Goal: Navigation & Orientation: Find specific page/section

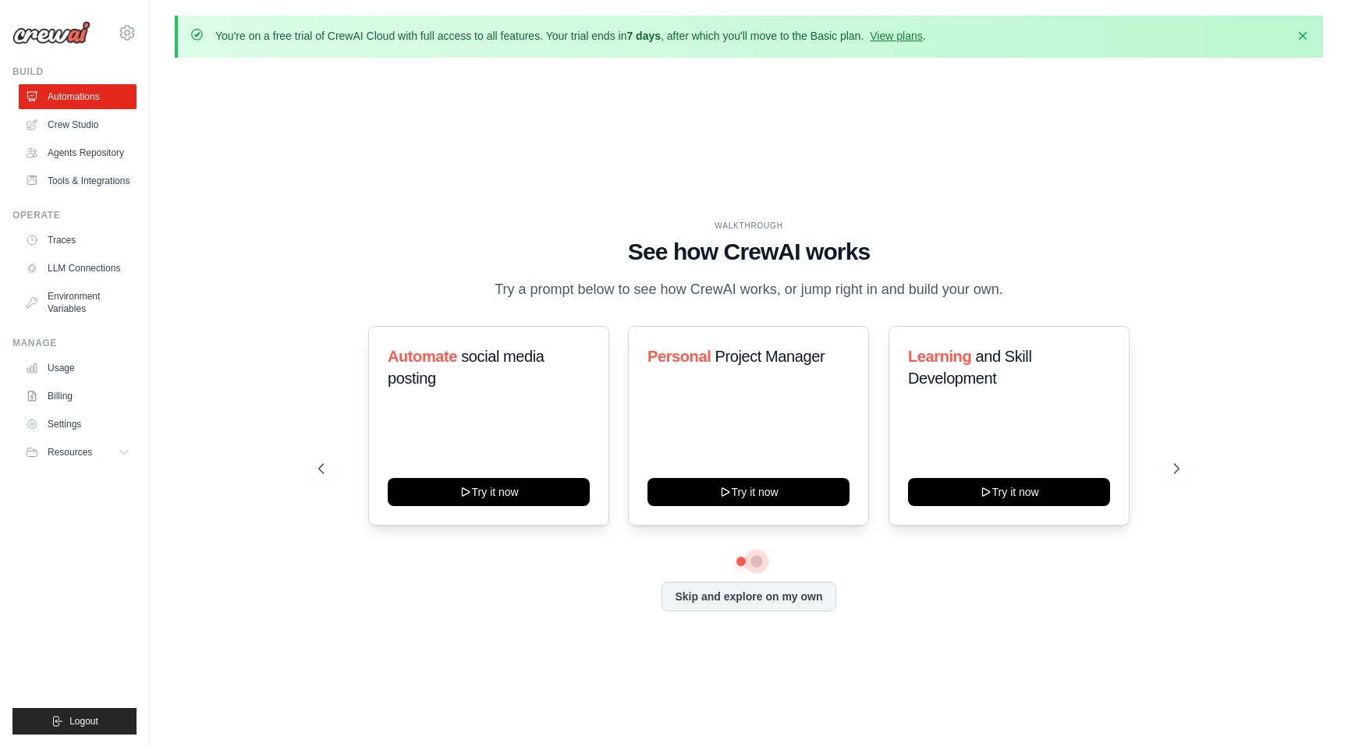
click at [758, 562] on button at bounding box center [756, 561] width 12 height 12
click at [743, 561] on button at bounding box center [742, 562] width 12 height 12
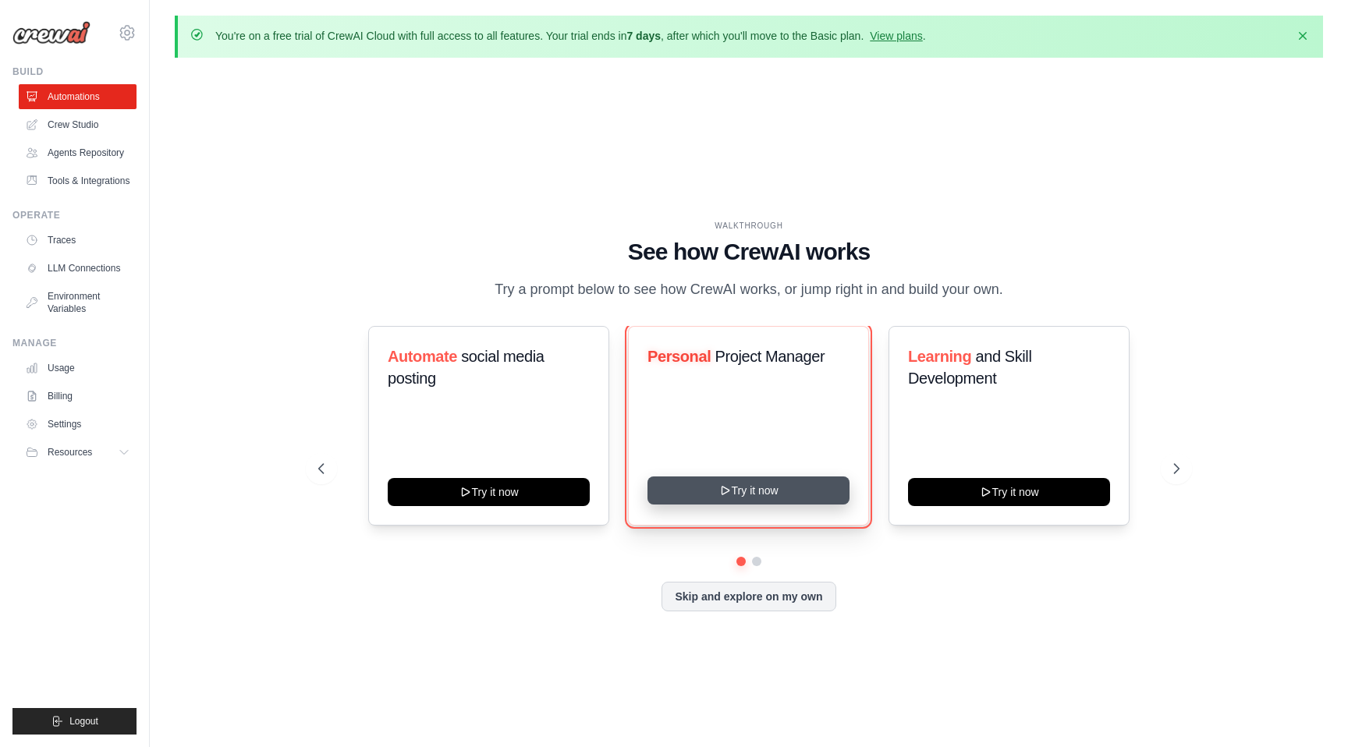
click at [817, 491] on button "Try it now" at bounding box center [748, 491] width 202 height 28
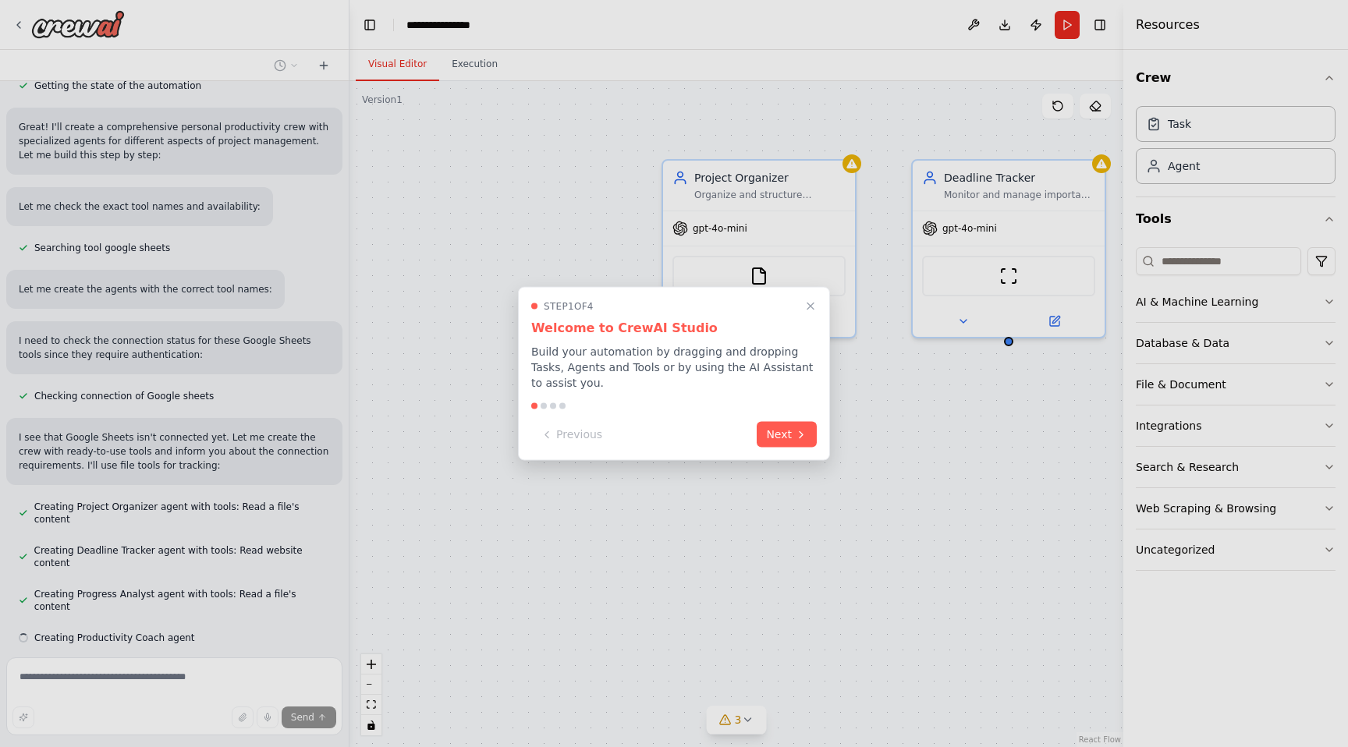
scroll to position [454, 0]
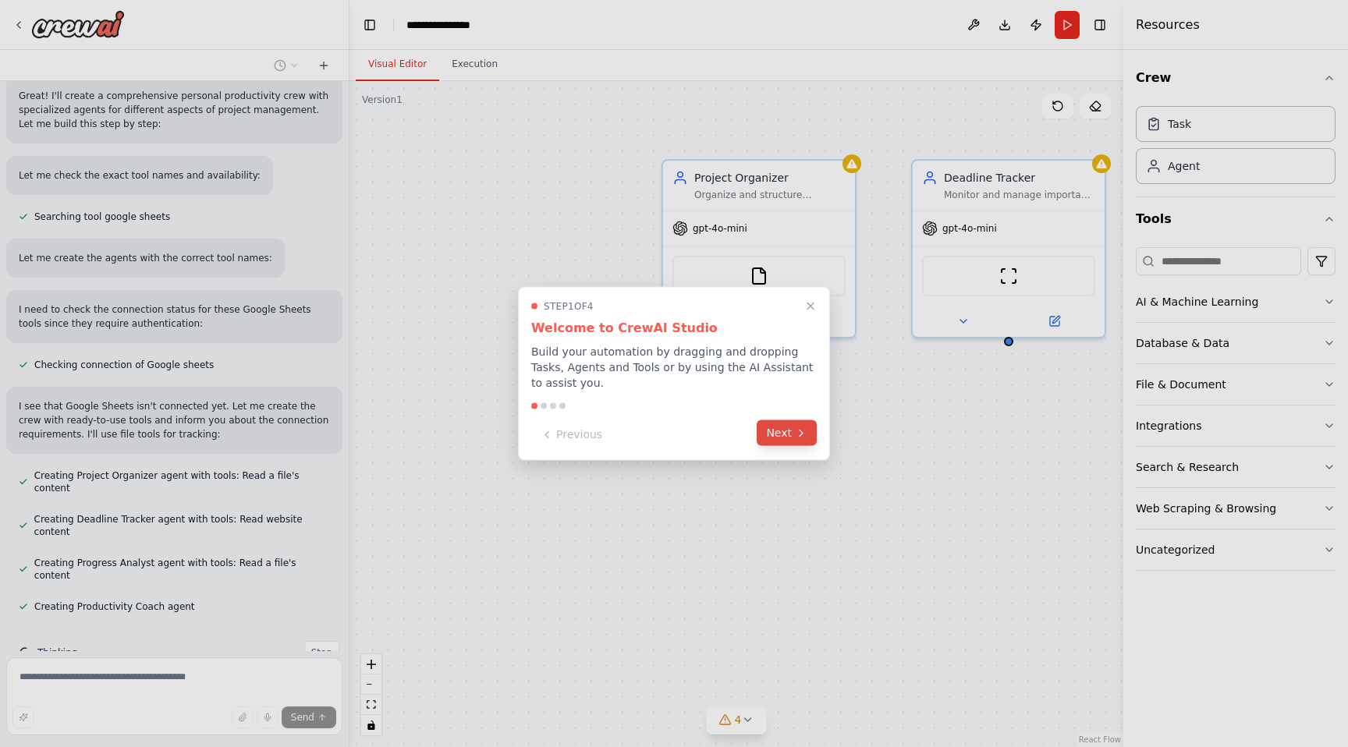
click at [787, 437] on button "Next" at bounding box center [787, 433] width 60 height 26
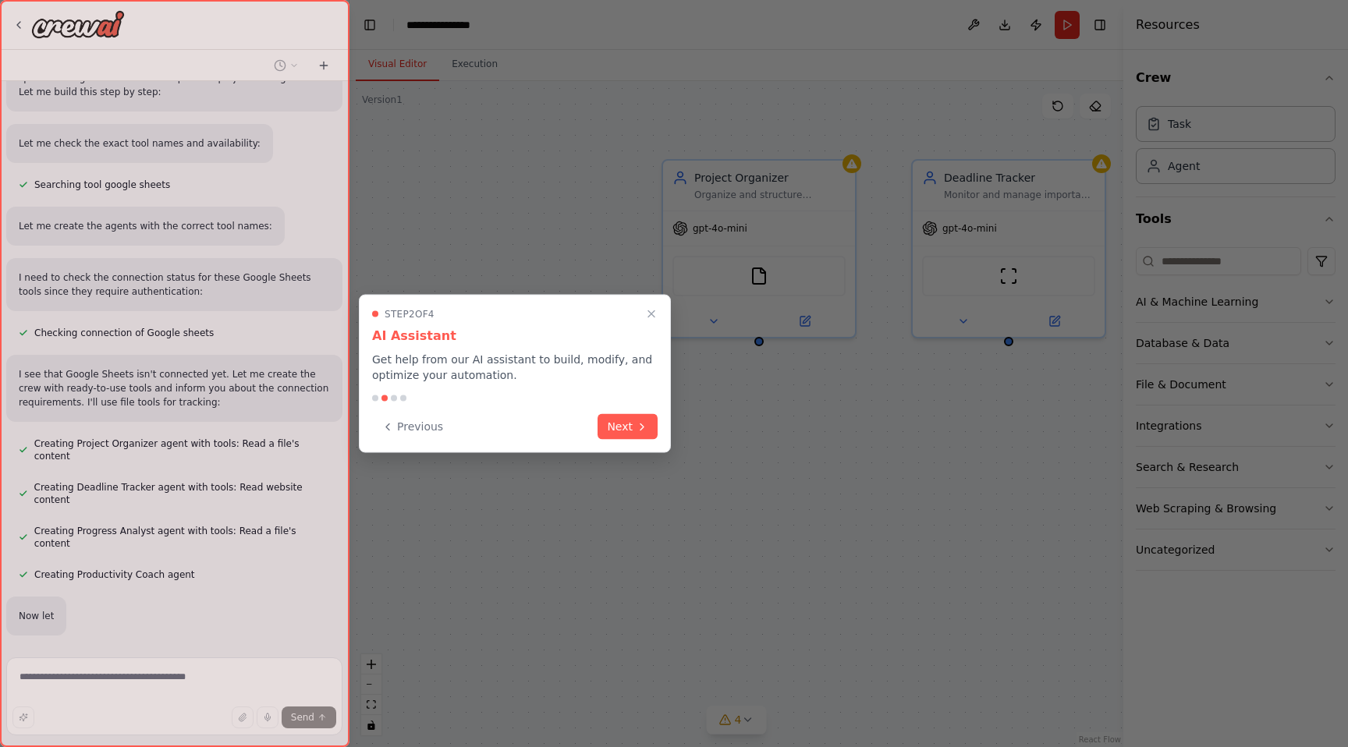
scroll to position [505, 0]
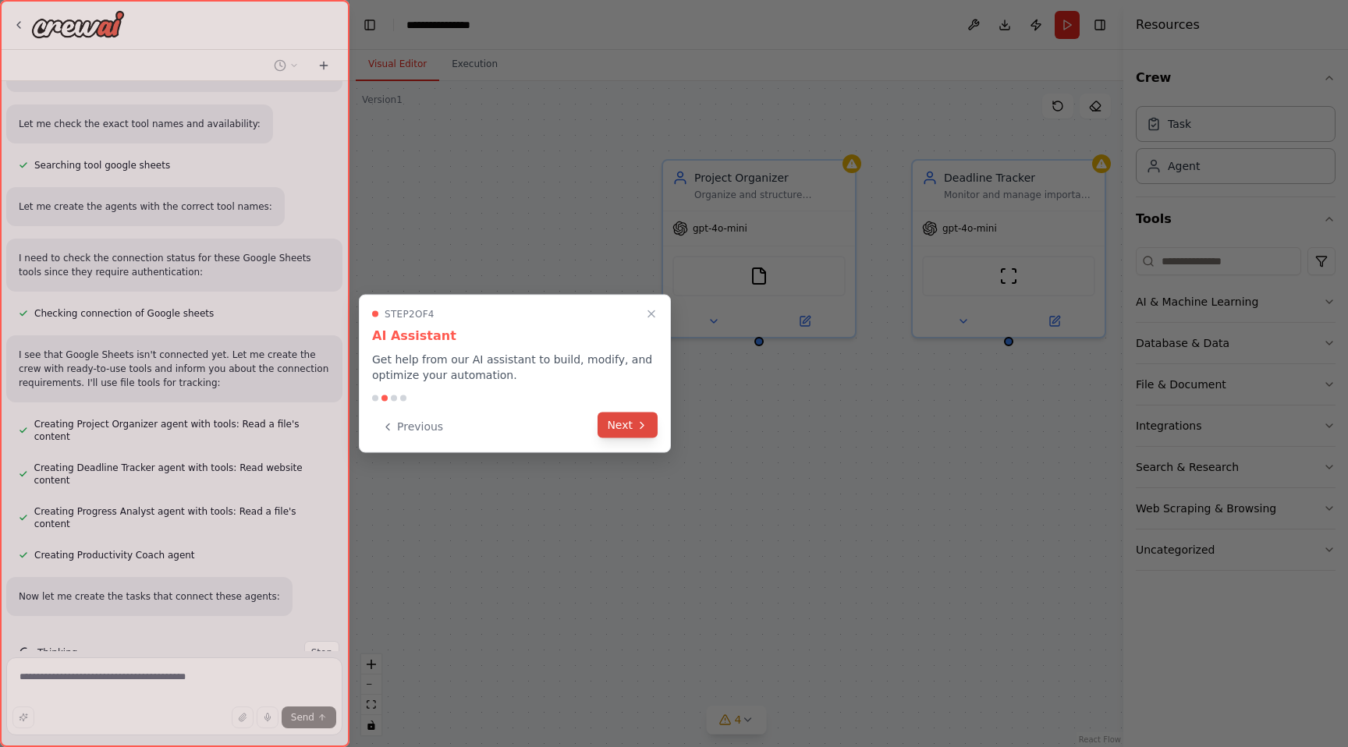
click at [642, 427] on icon at bounding box center [642, 425] width 12 height 12
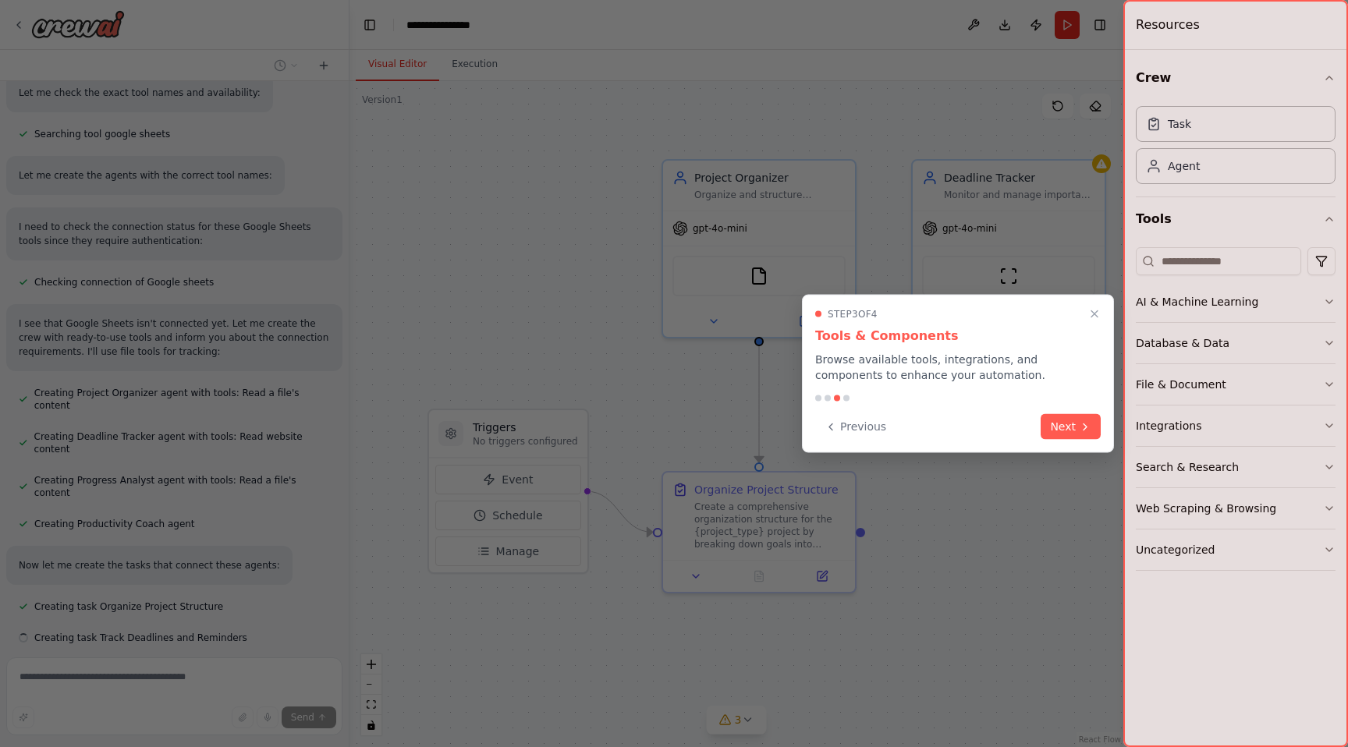
scroll to position [568, 0]
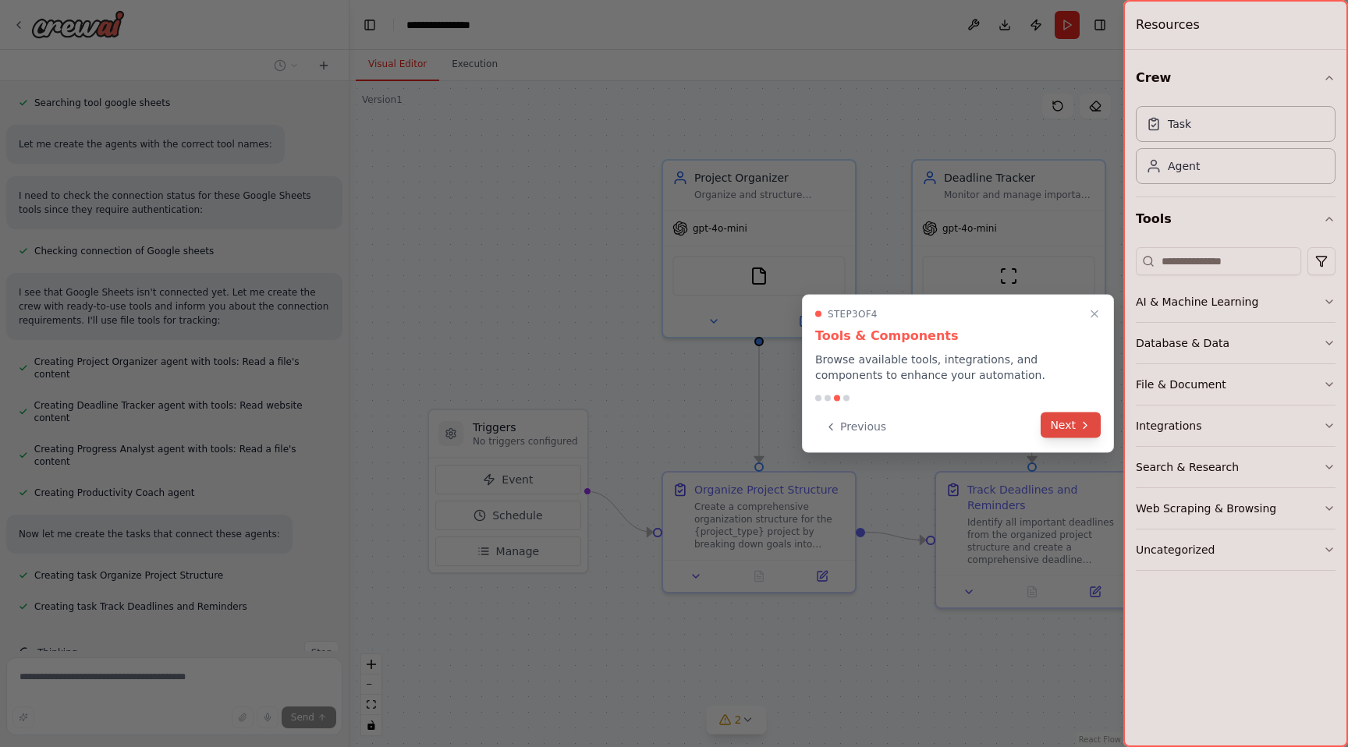
click at [1068, 422] on button "Next" at bounding box center [1071, 426] width 60 height 26
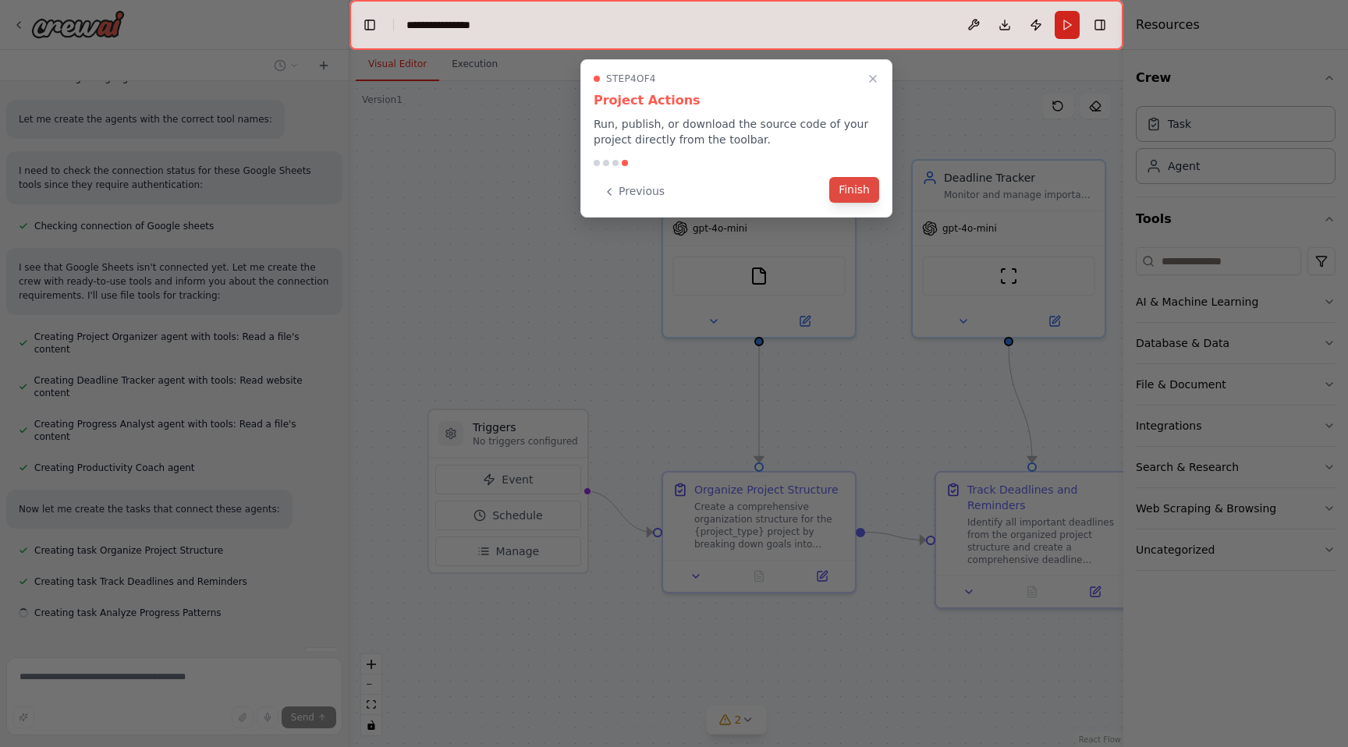
scroll to position [599, 0]
click at [857, 188] on button "Finish" at bounding box center [854, 190] width 50 height 26
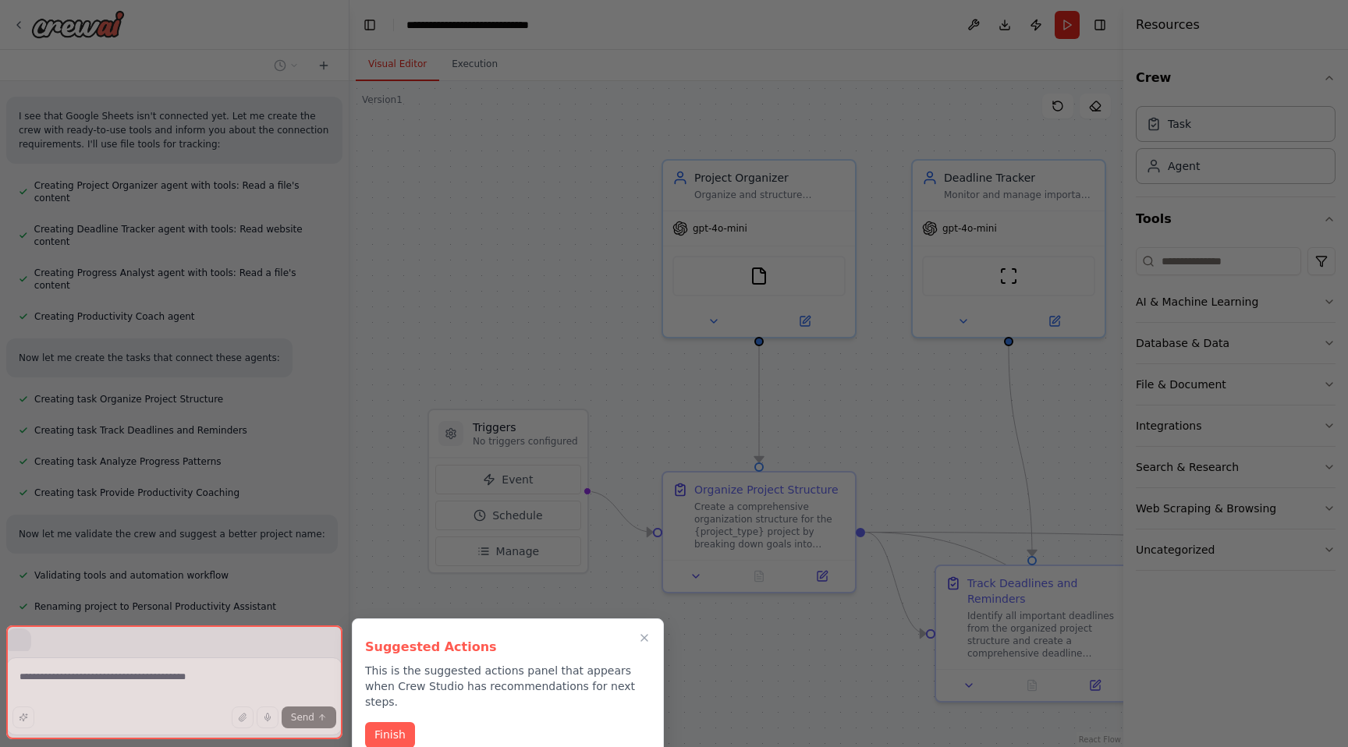
scroll to position [782, 0]
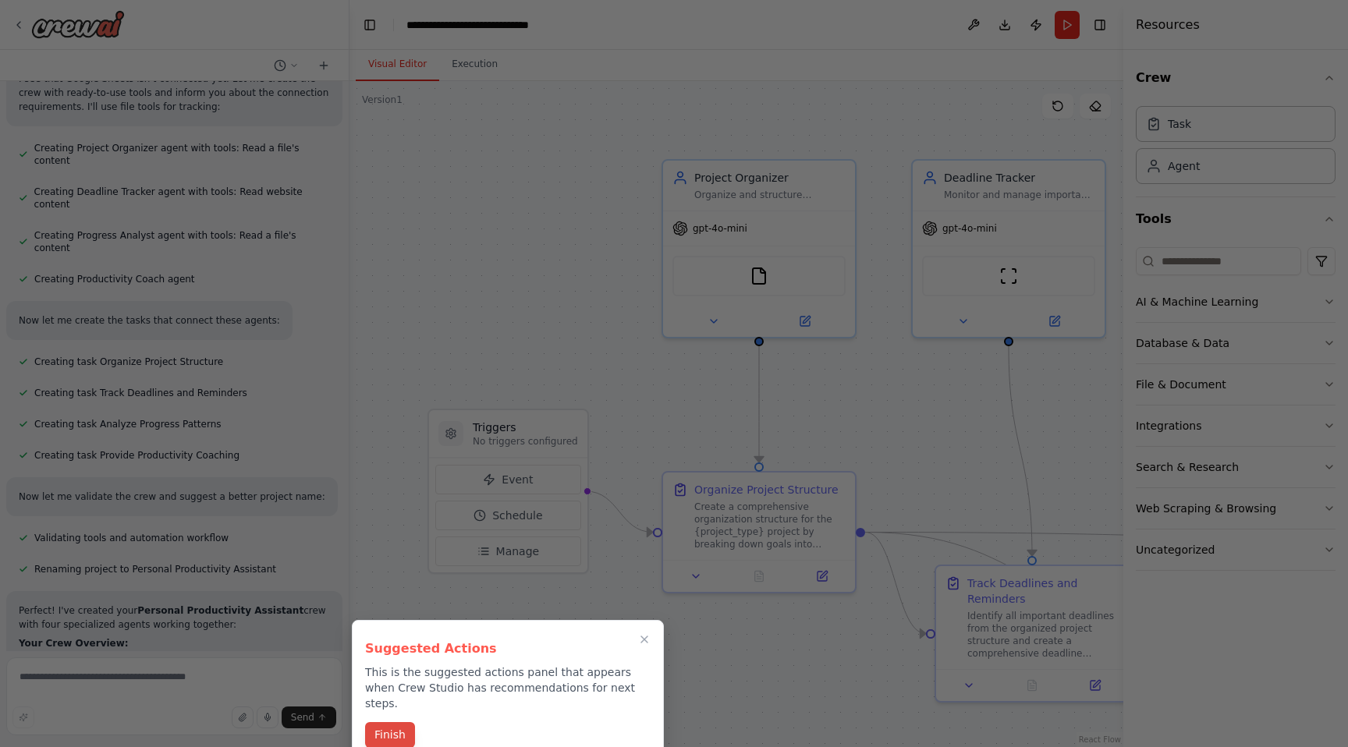
click at [400, 722] on button "Finish" at bounding box center [390, 735] width 50 height 26
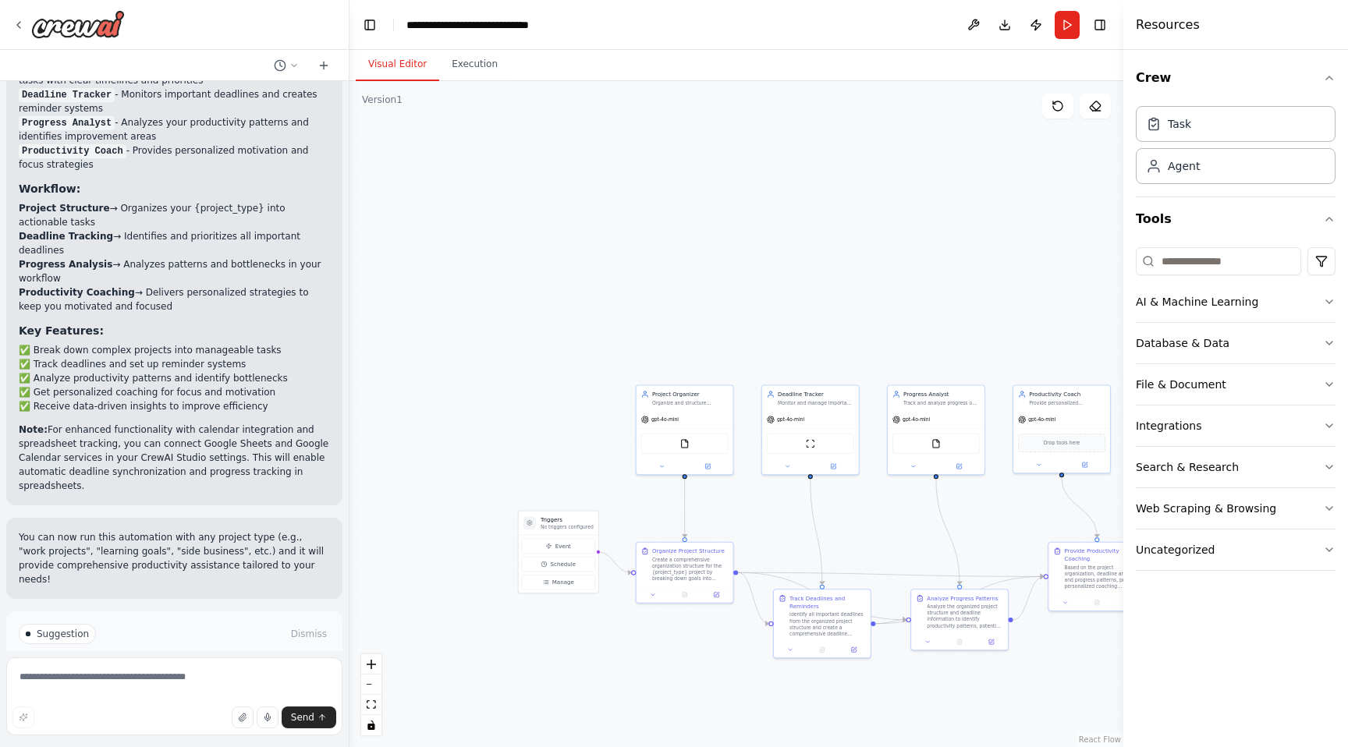
scroll to position [1423, 0]
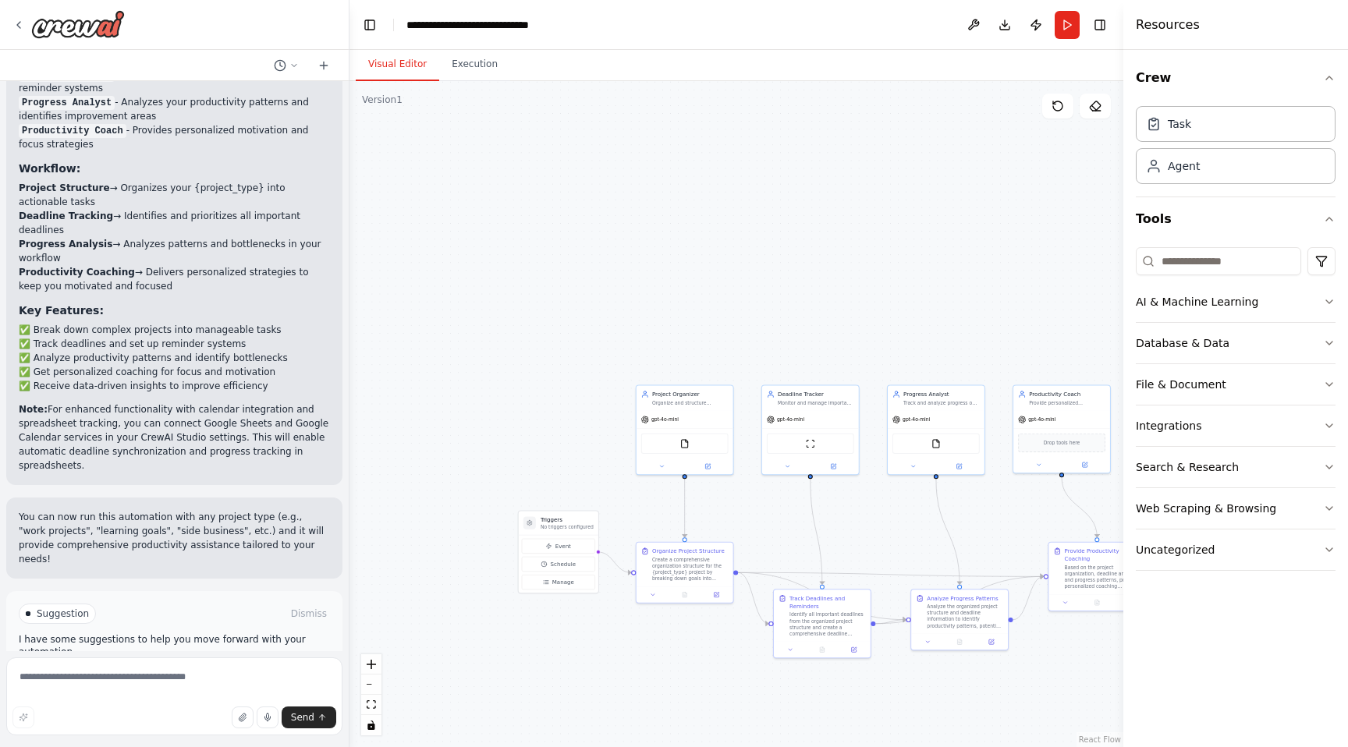
click at [208, 674] on span "Run Automation" at bounding box center [182, 680] width 76 height 12
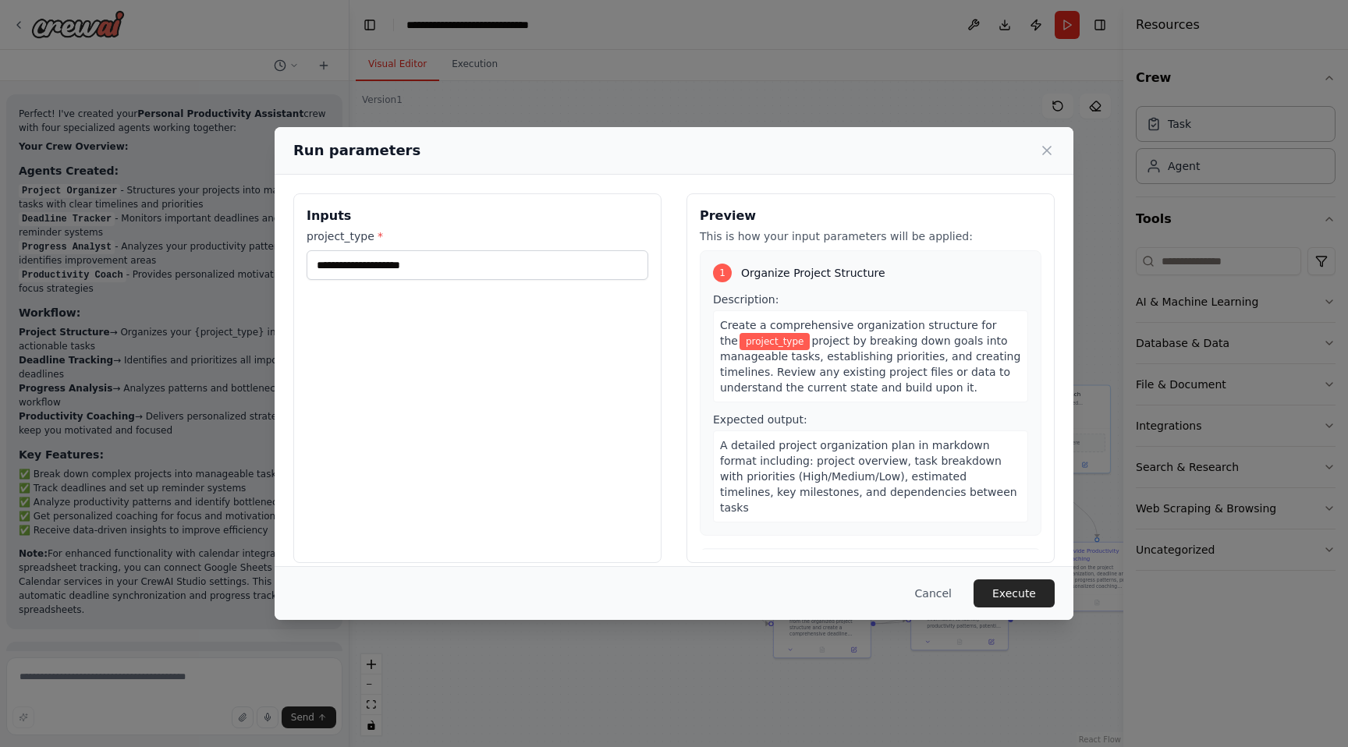
scroll to position [1296, 0]
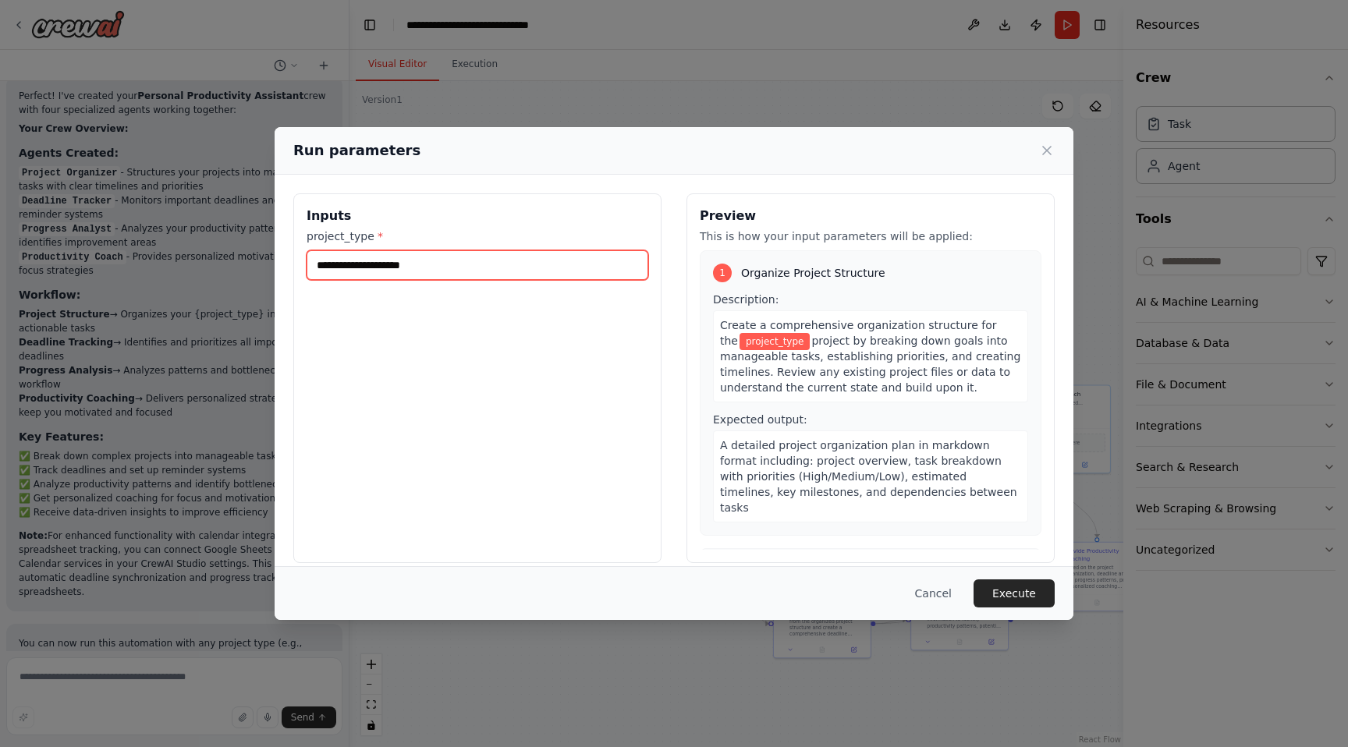
click at [431, 263] on input "project_type *" at bounding box center [478, 265] width 342 height 30
type input "**********"
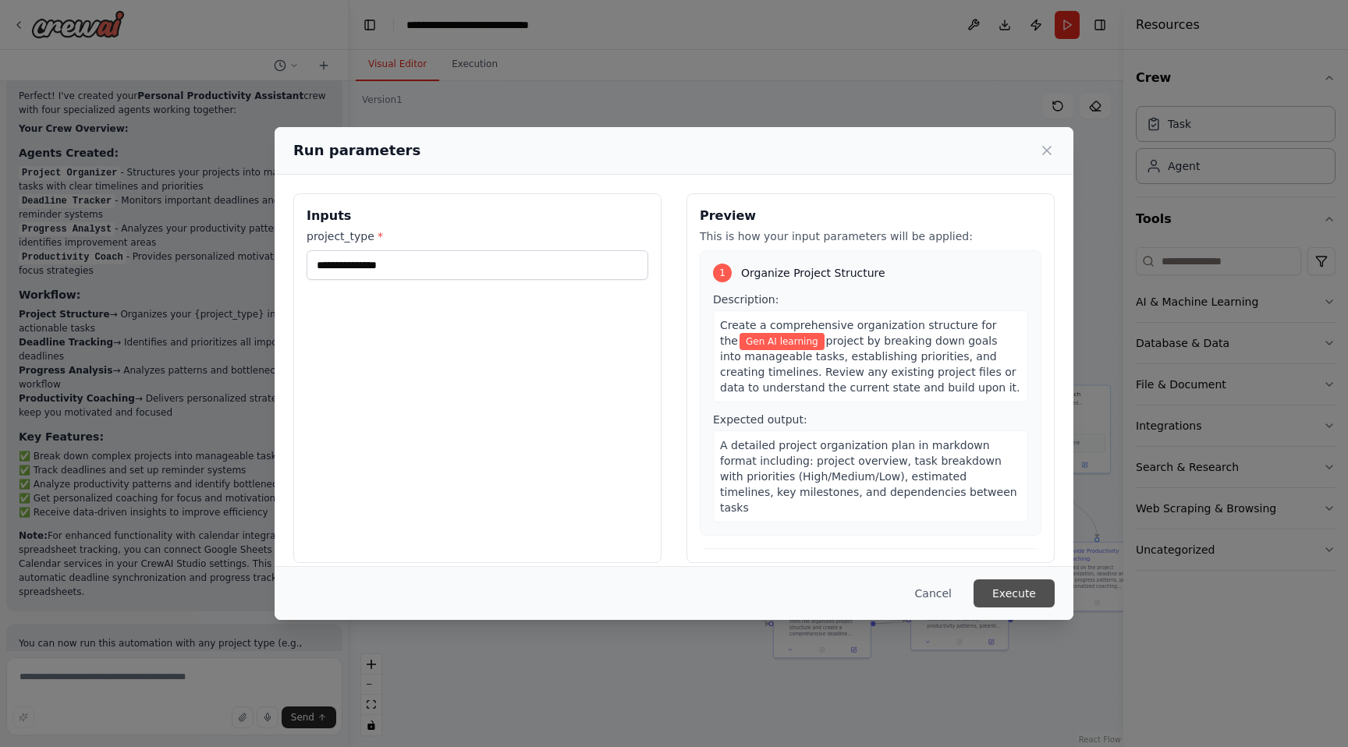
click at [1012, 597] on button "Execute" at bounding box center [1013, 594] width 81 height 28
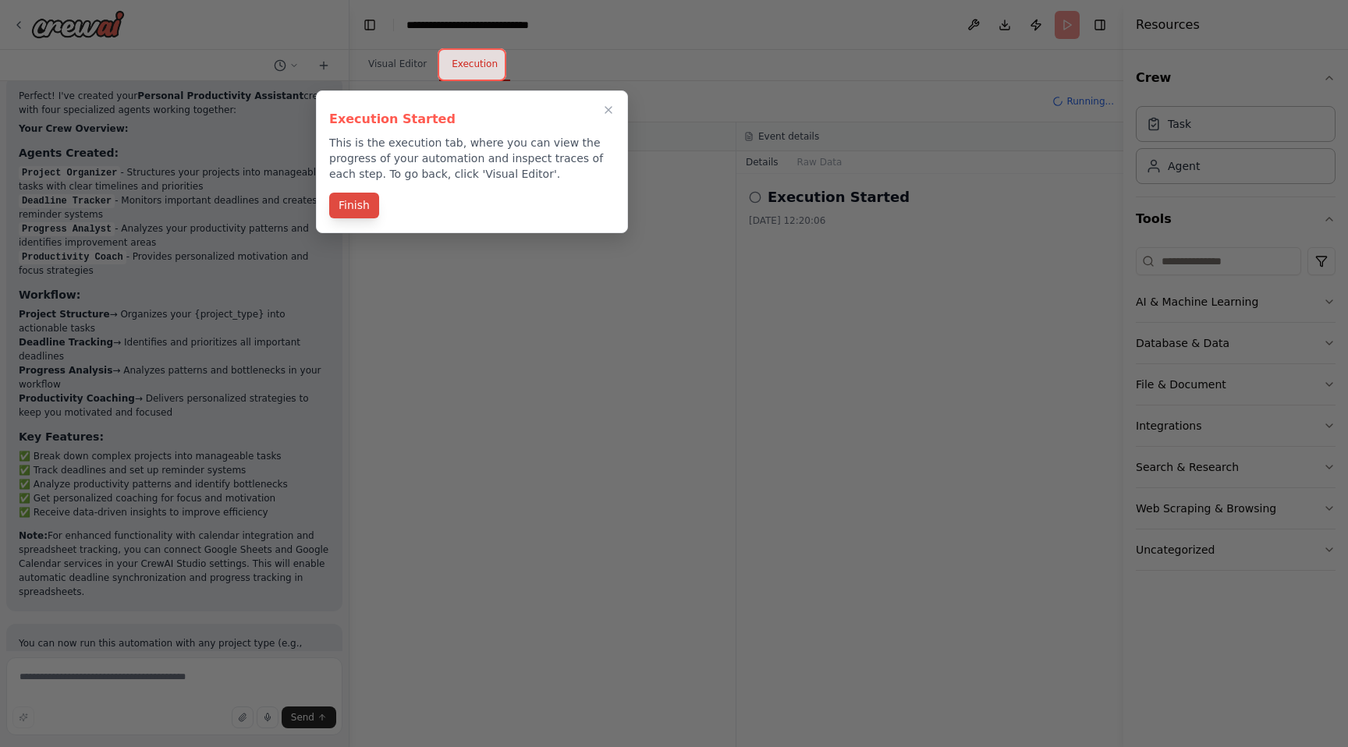
click at [355, 206] on button "Finish" at bounding box center [354, 206] width 50 height 26
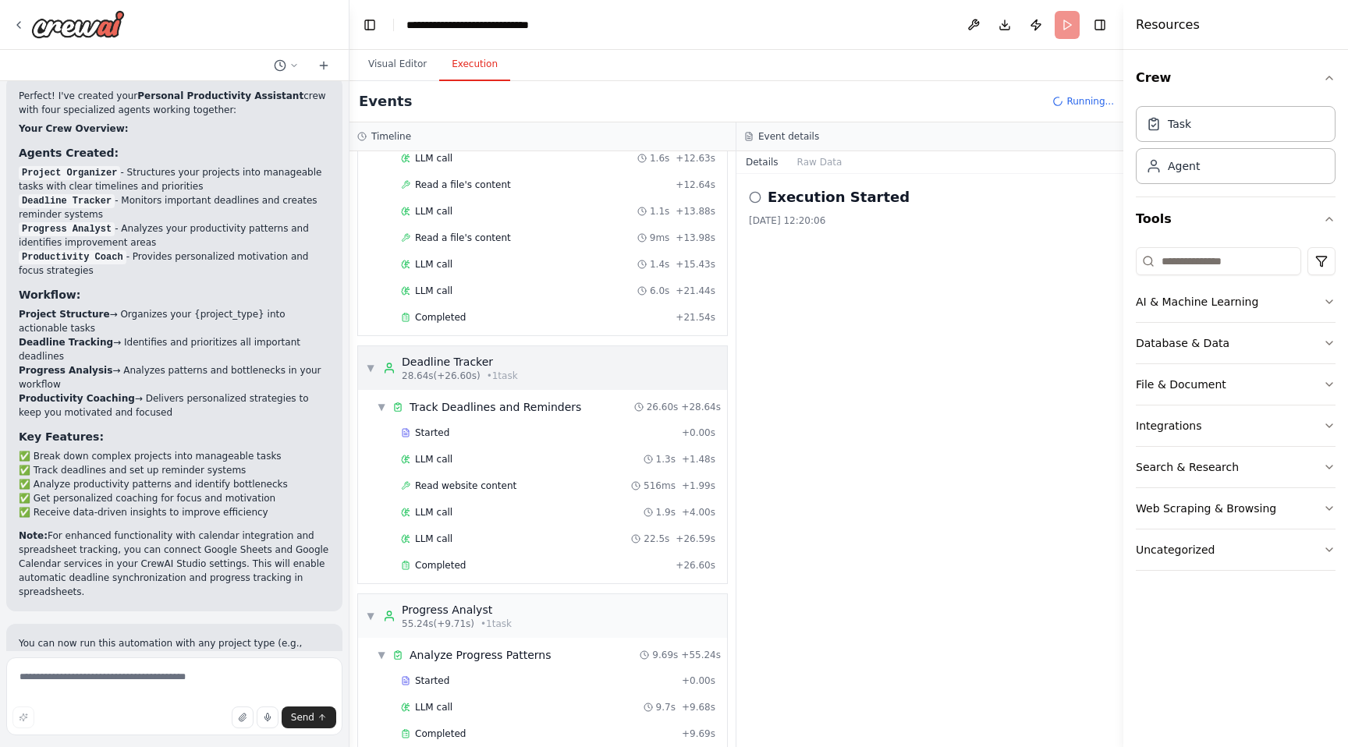
scroll to position [0, 0]
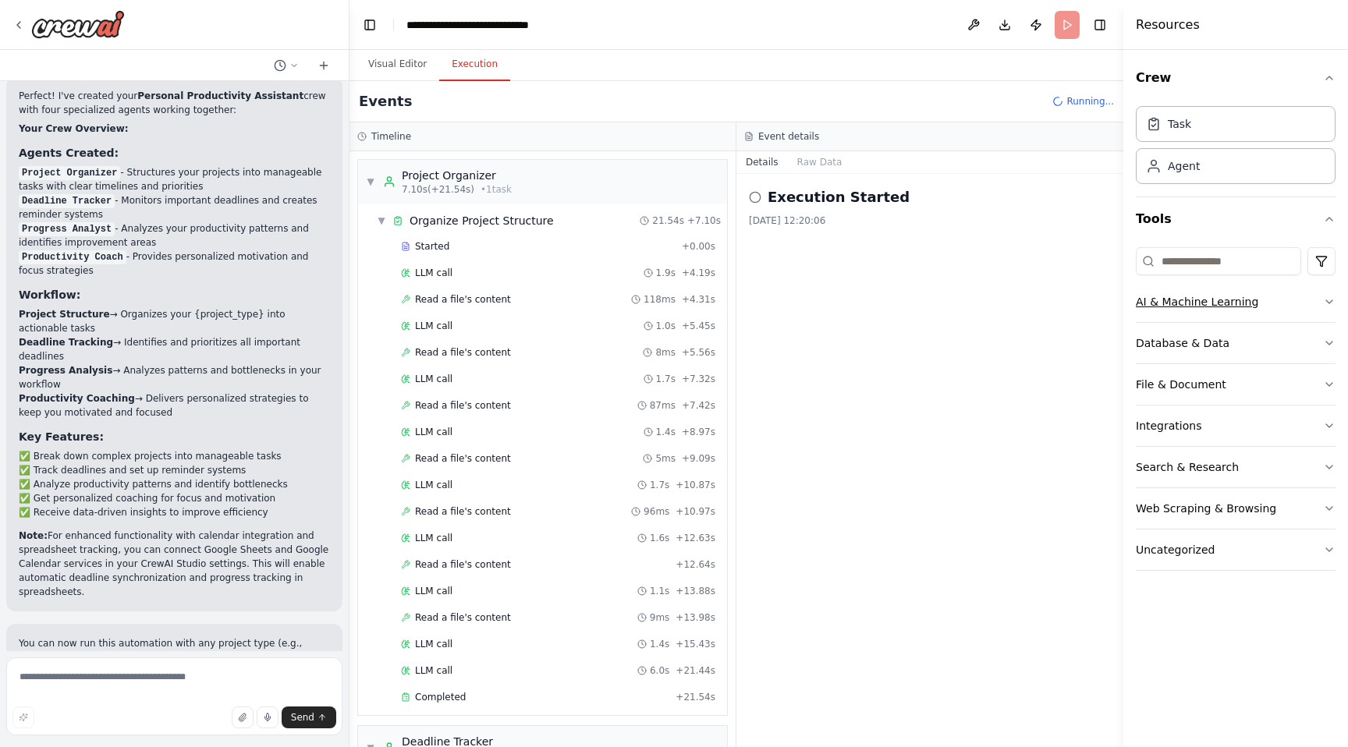
click at [1329, 303] on icon "button" at bounding box center [1329, 301] width 6 height 3
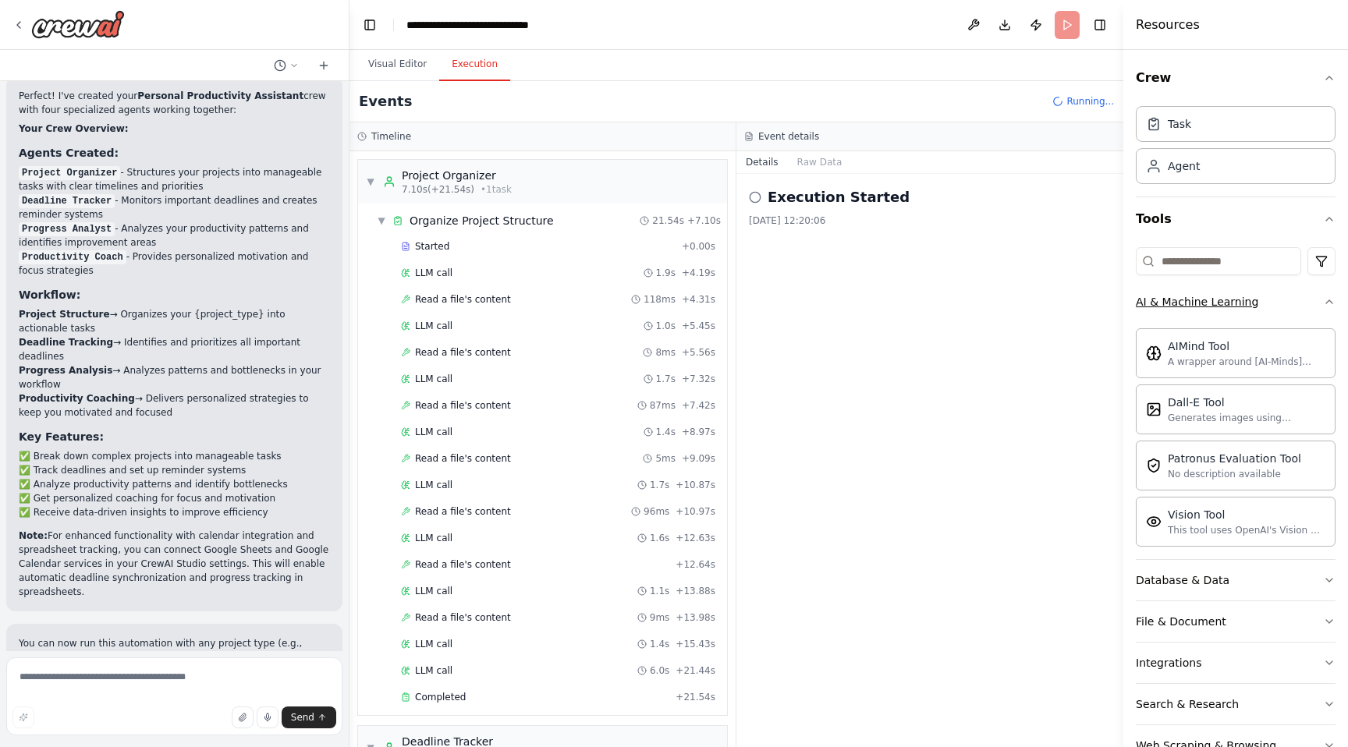
click at [1328, 303] on icon "button" at bounding box center [1329, 302] width 12 height 12
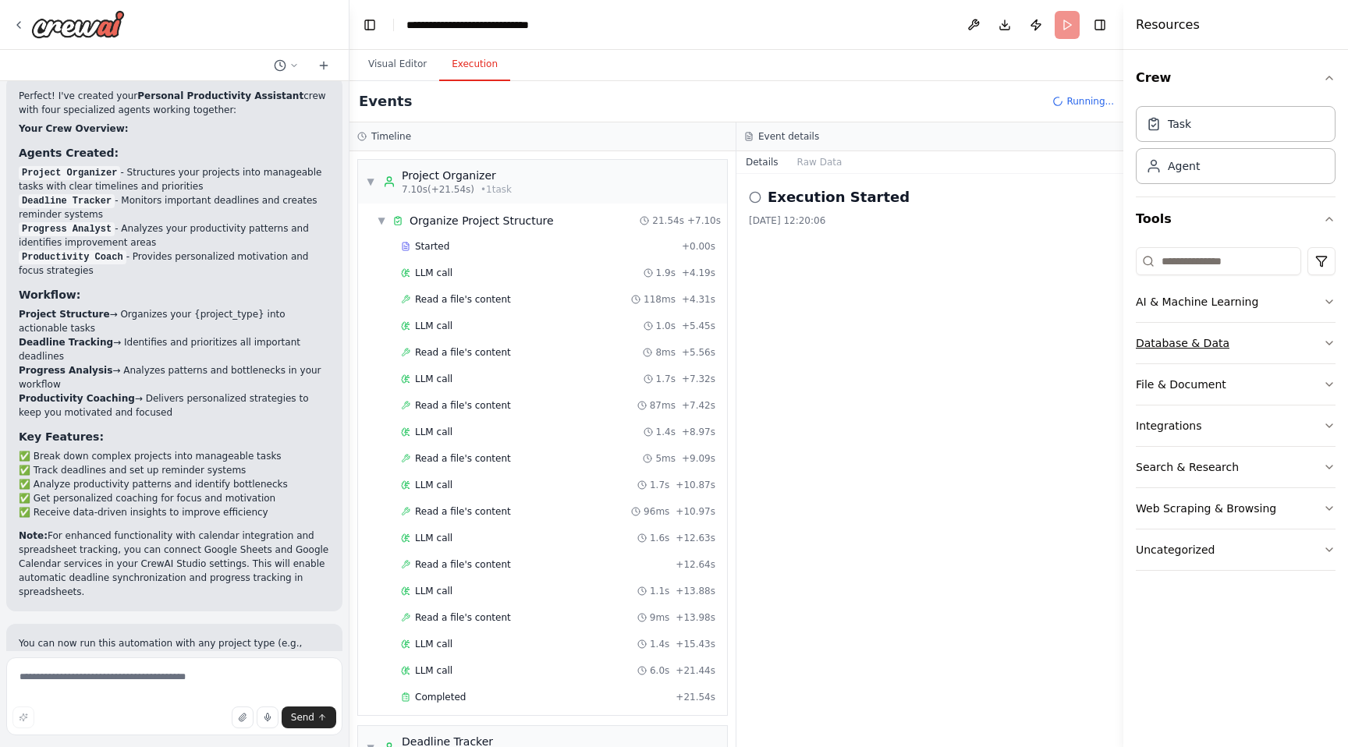
click at [1321, 340] on button "Database & Data" at bounding box center [1236, 343] width 200 height 41
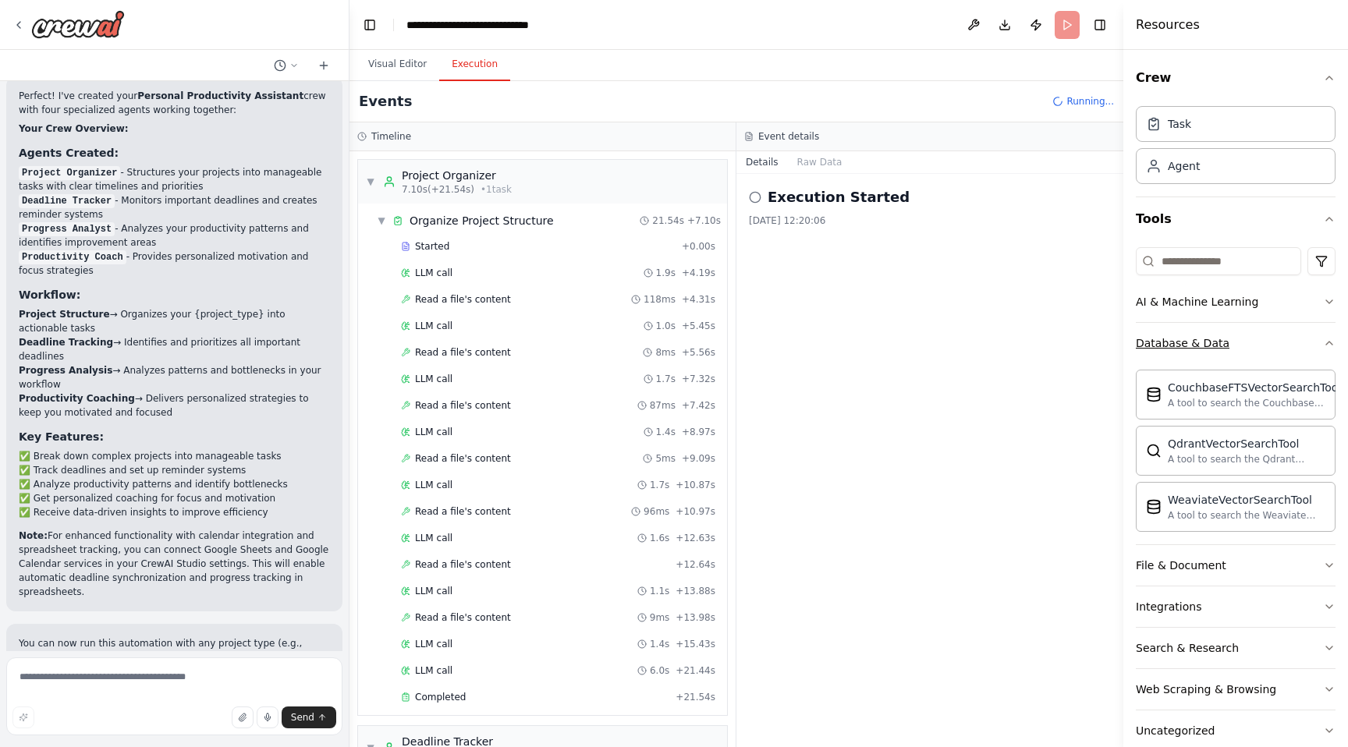
click at [1321, 340] on button "Database & Data" at bounding box center [1236, 343] width 200 height 41
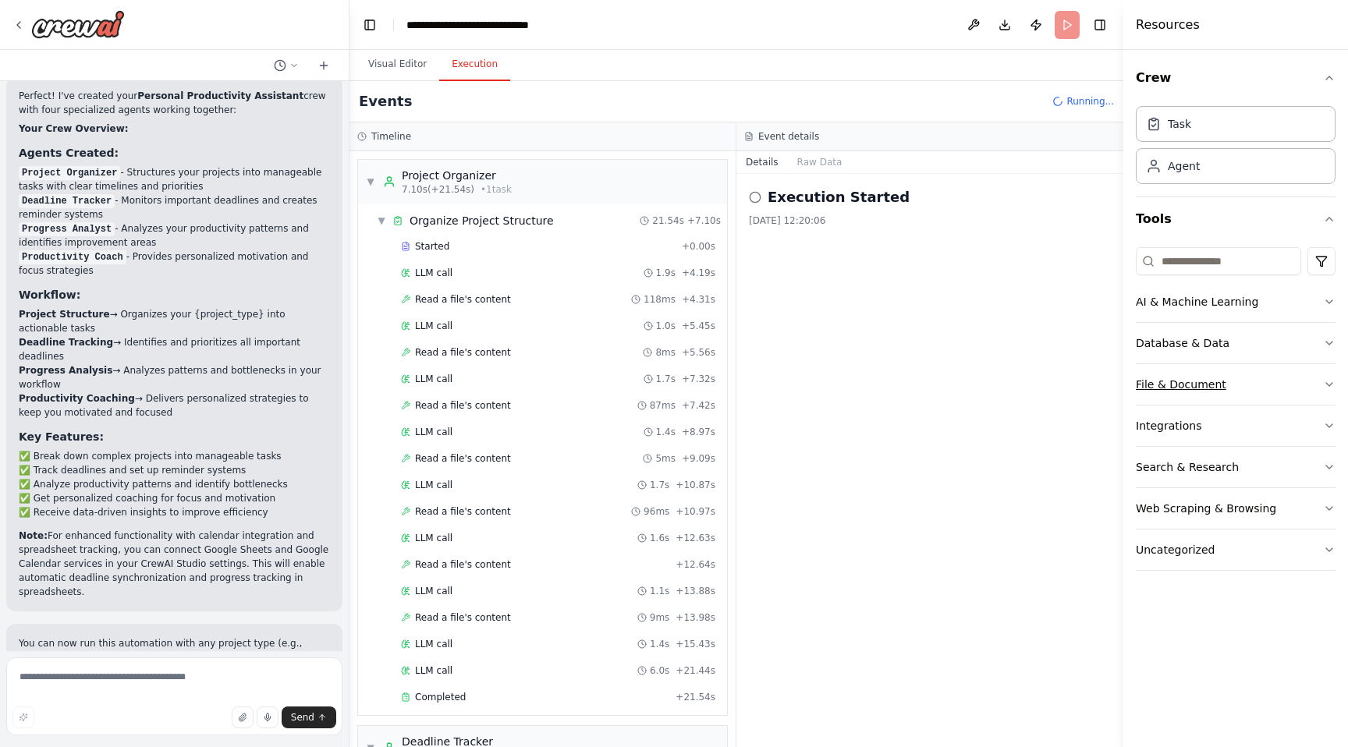
click at [1327, 375] on button "File & Document" at bounding box center [1236, 384] width 200 height 41
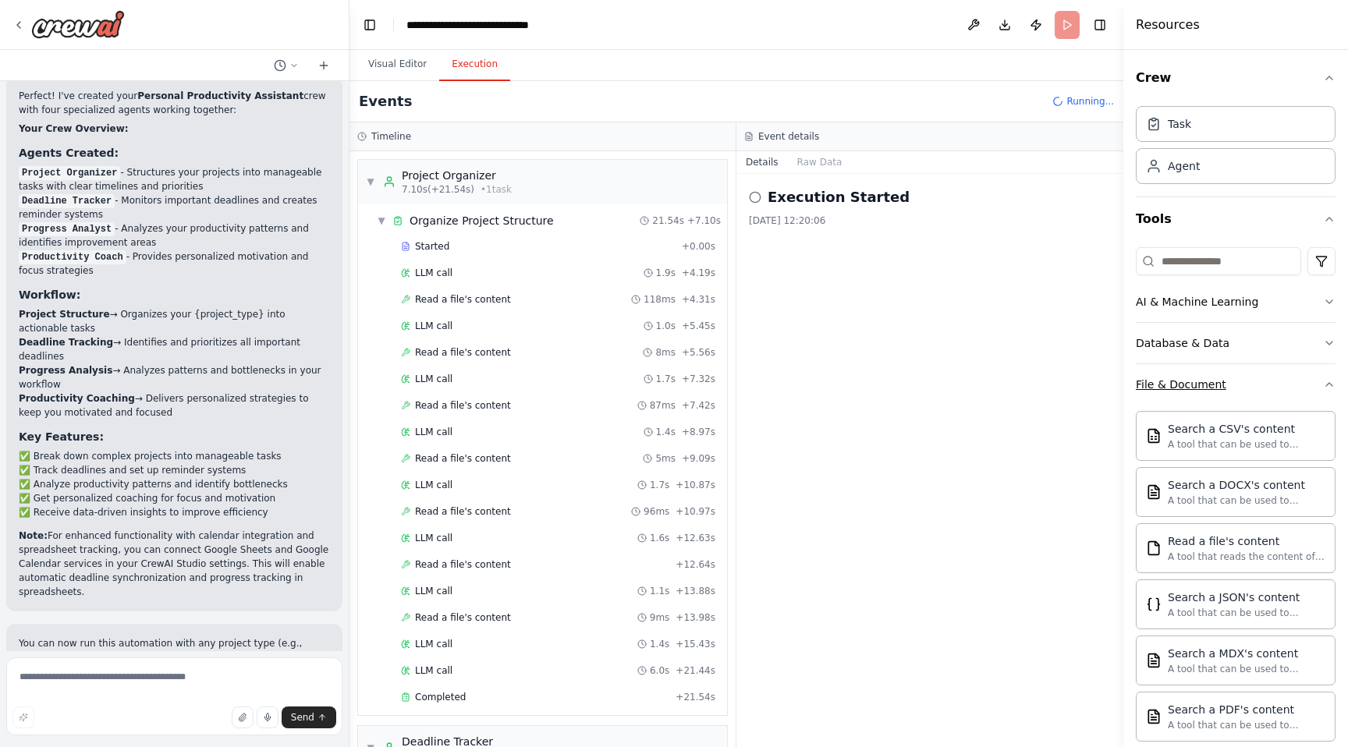
click at [1328, 379] on icon "button" at bounding box center [1329, 384] width 12 height 12
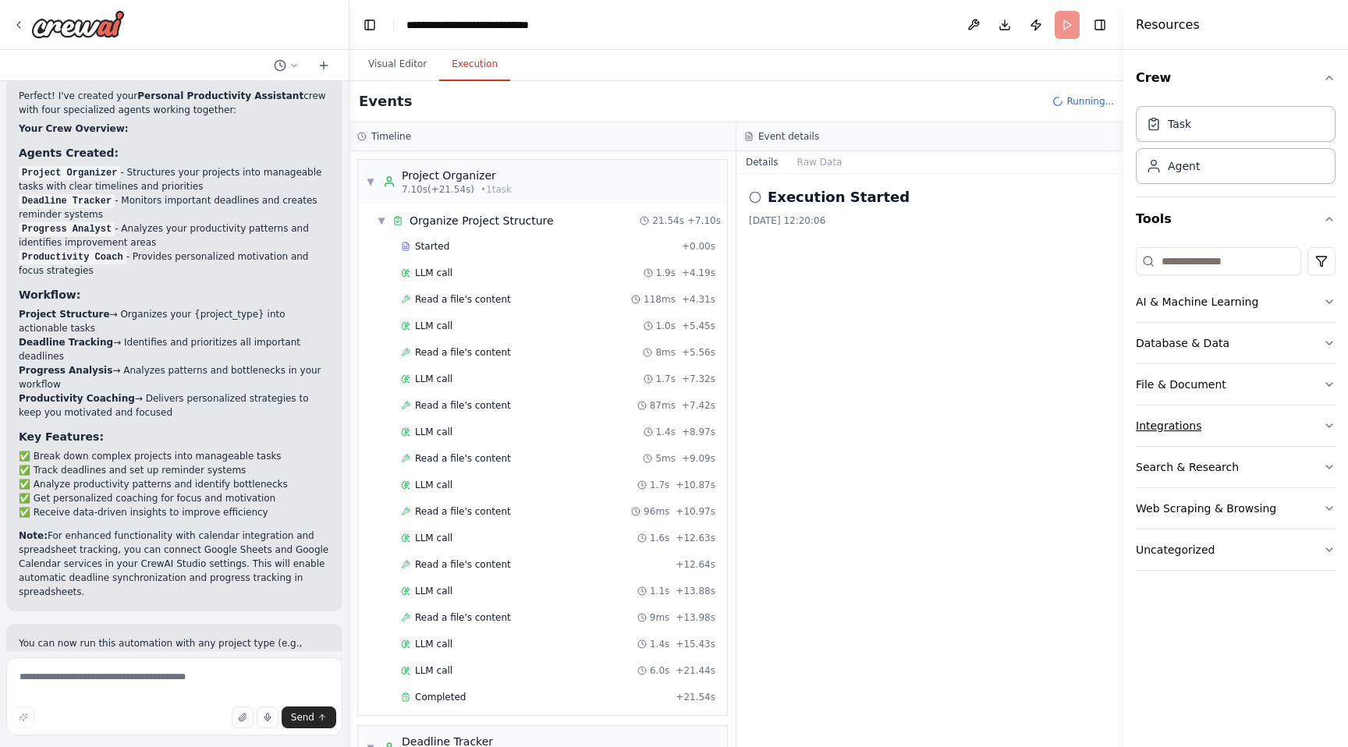
click at [1328, 424] on icon "button" at bounding box center [1329, 426] width 12 height 12
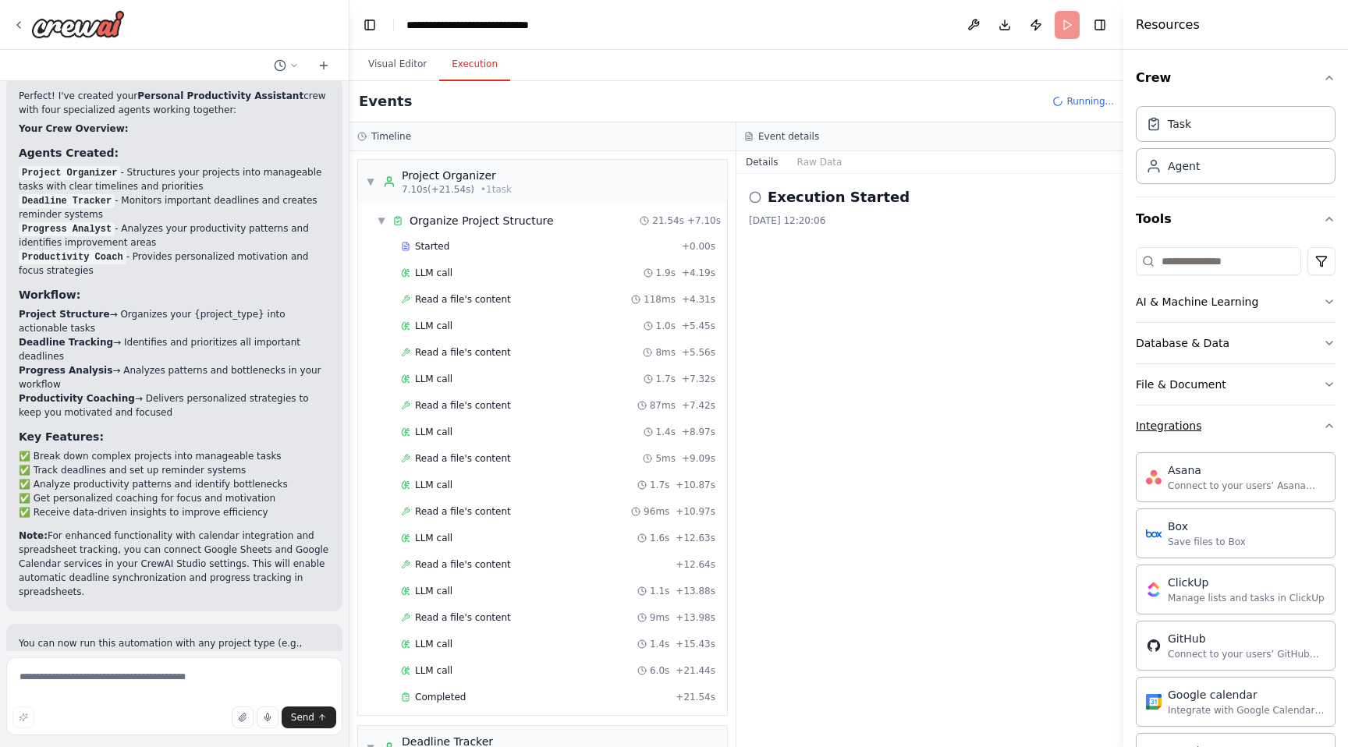
click at [1328, 426] on icon "button" at bounding box center [1329, 426] width 12 height 12
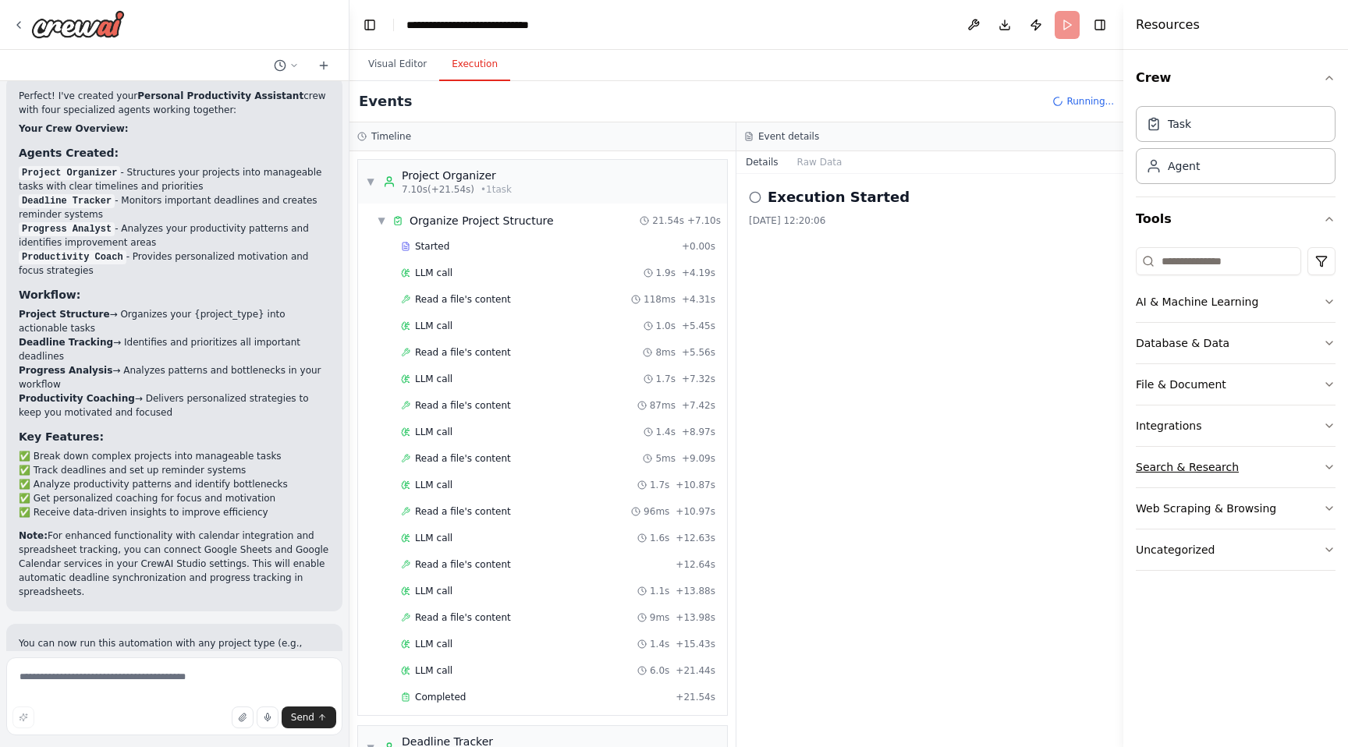
click at [1327, 468] on icon "button" at bounding box center [1329, 467] width 12 height 12
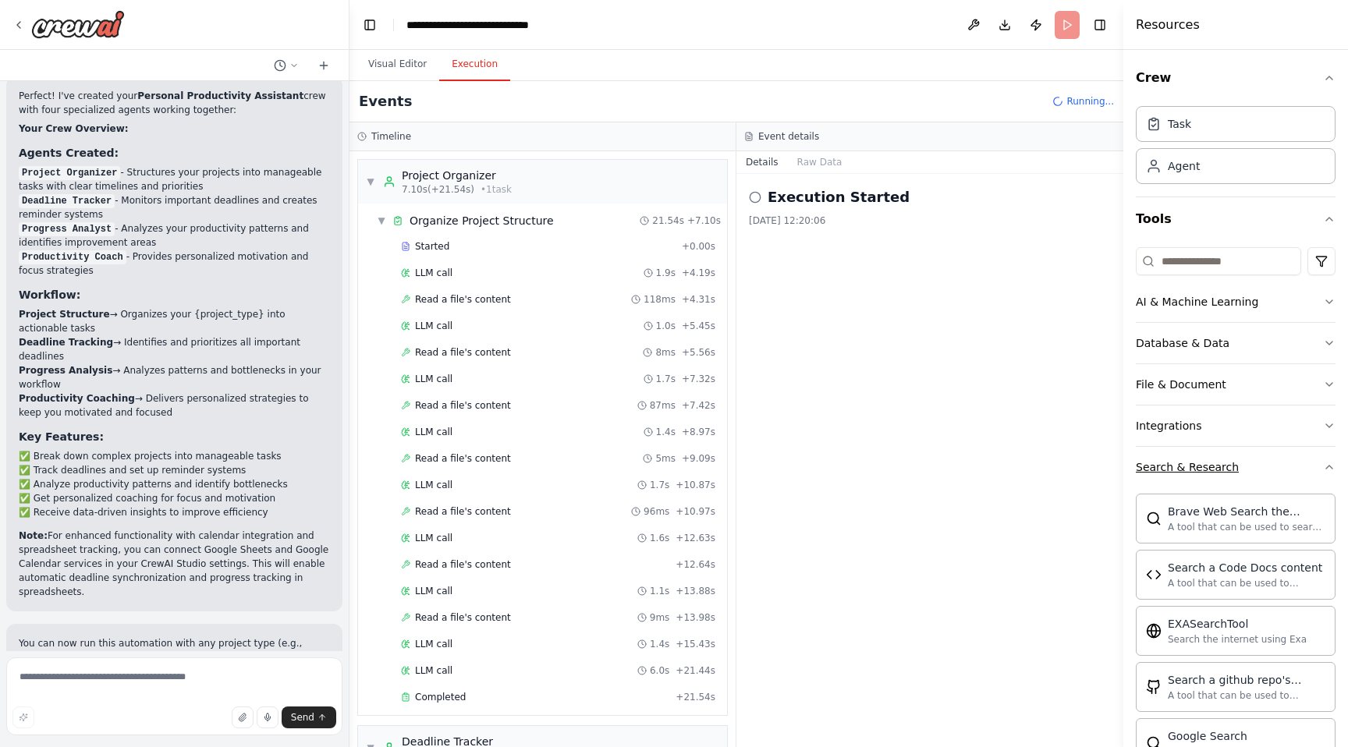
click at [1331, 468] on icon "button" at bounding box center [1329, 467] width 6 height 3
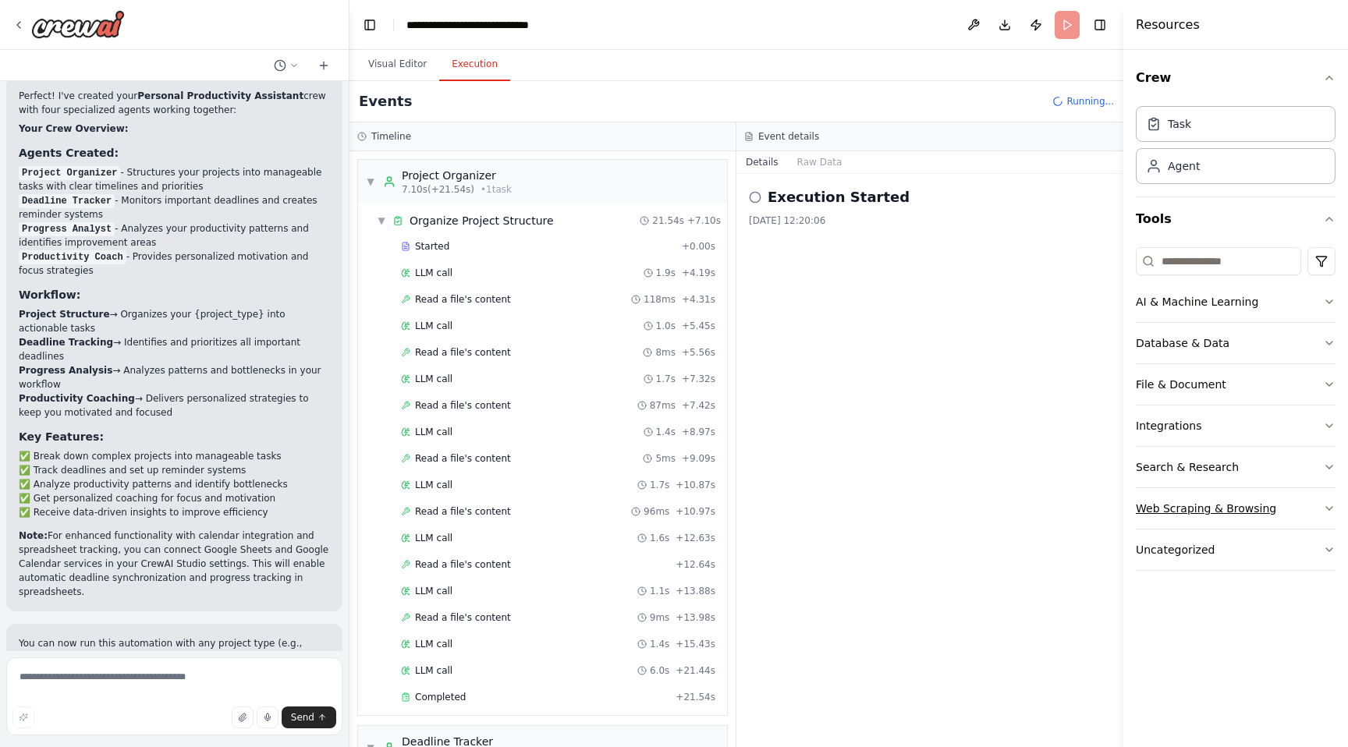
click at [1310, 507] on button "Web Scraping & Browsing" at bounding box center [1236, 508] width 200 height 41
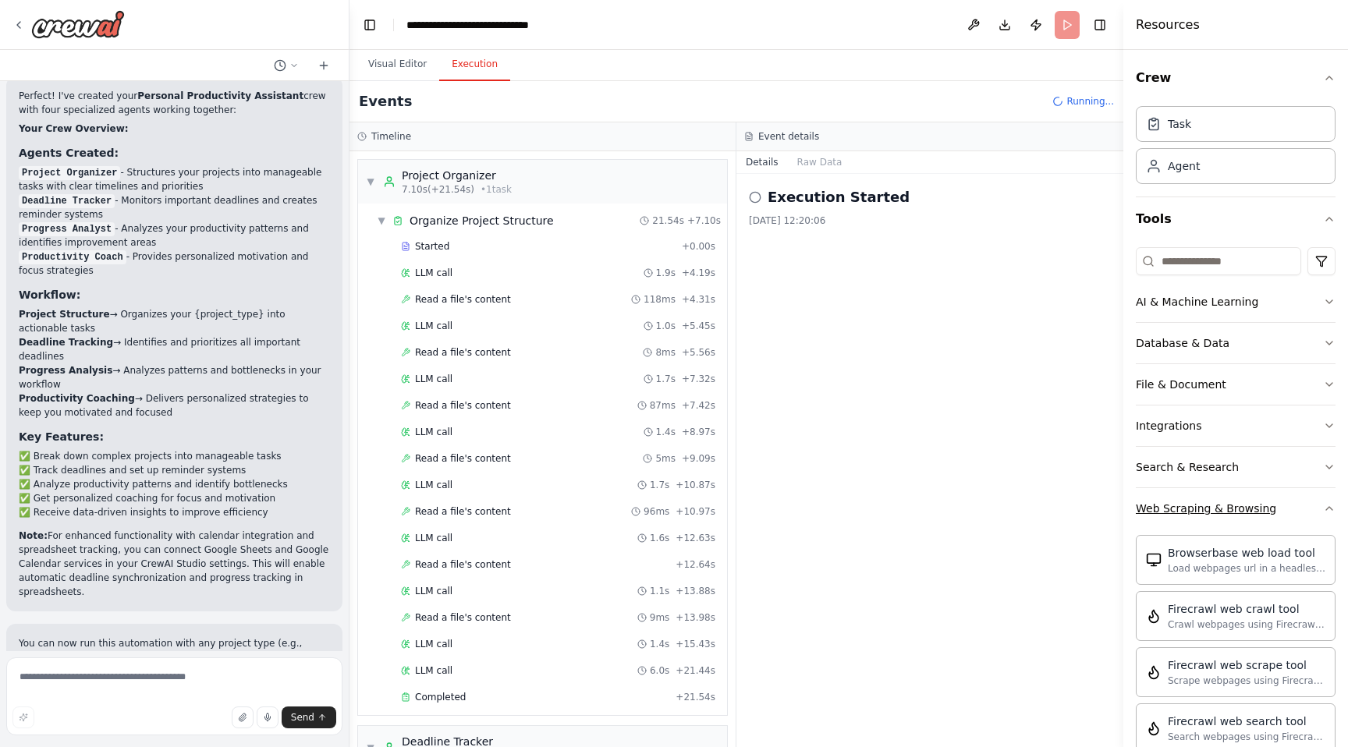
click at [1330, 512] on icon "button" at bounding box center [1329, 508] width 12 height 12
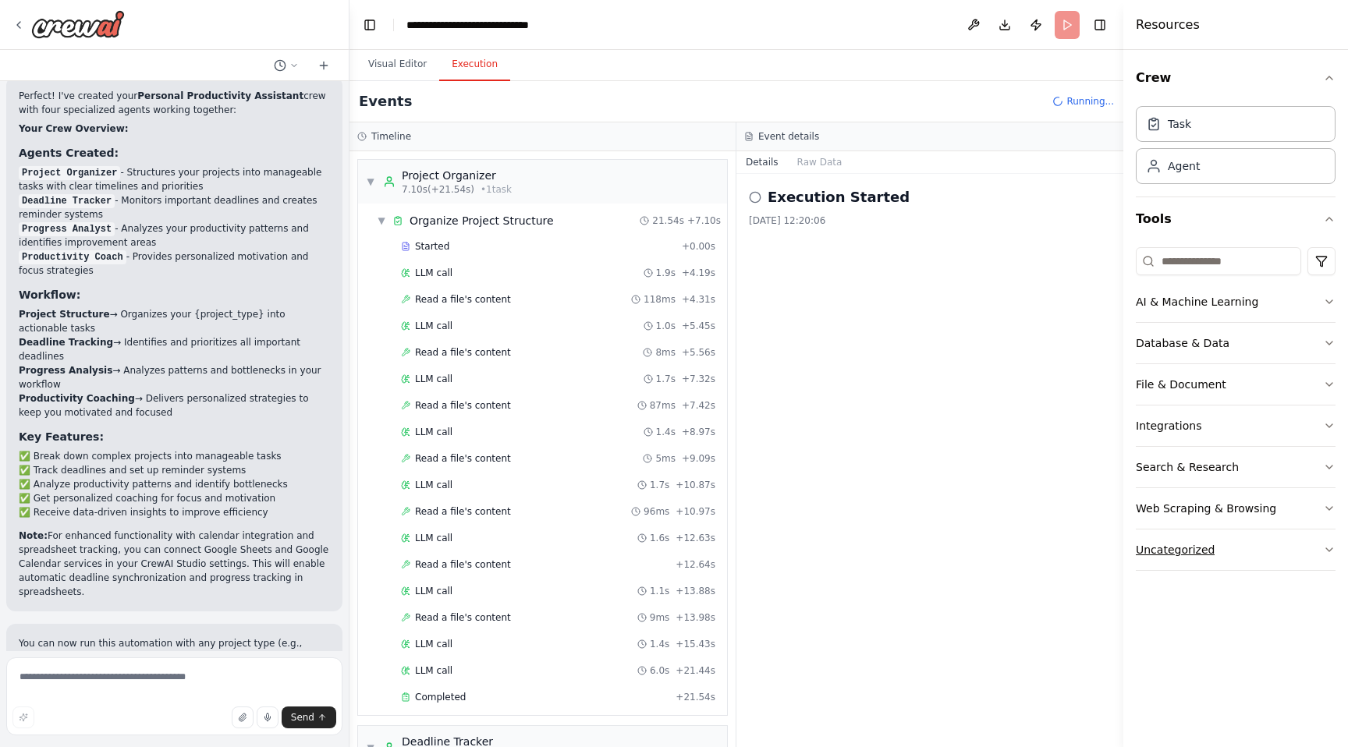
click at [1321, 555] on button "Uncategorized" at bounding box center [1236, 550] width 200 height 41
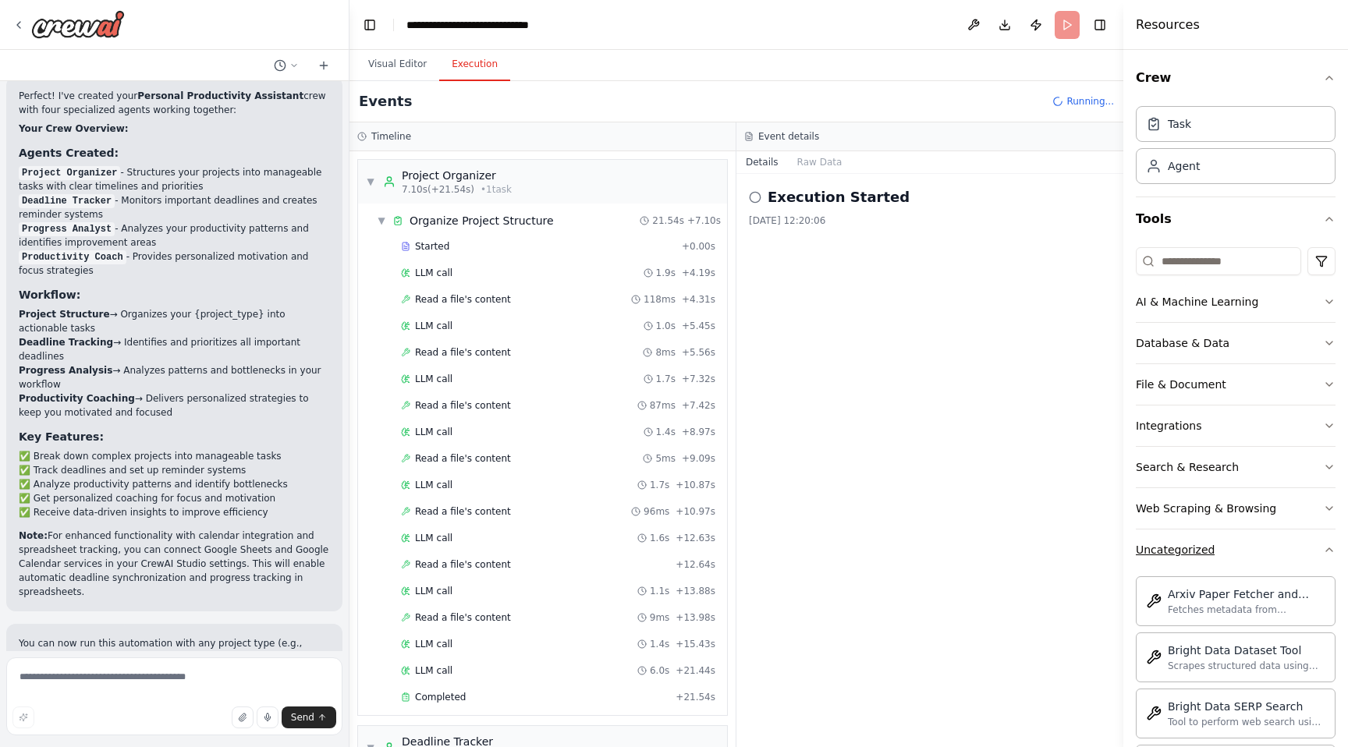
click at [1332, 550] on icon "button" at bounding box center [1329, 550] width 12 height 12
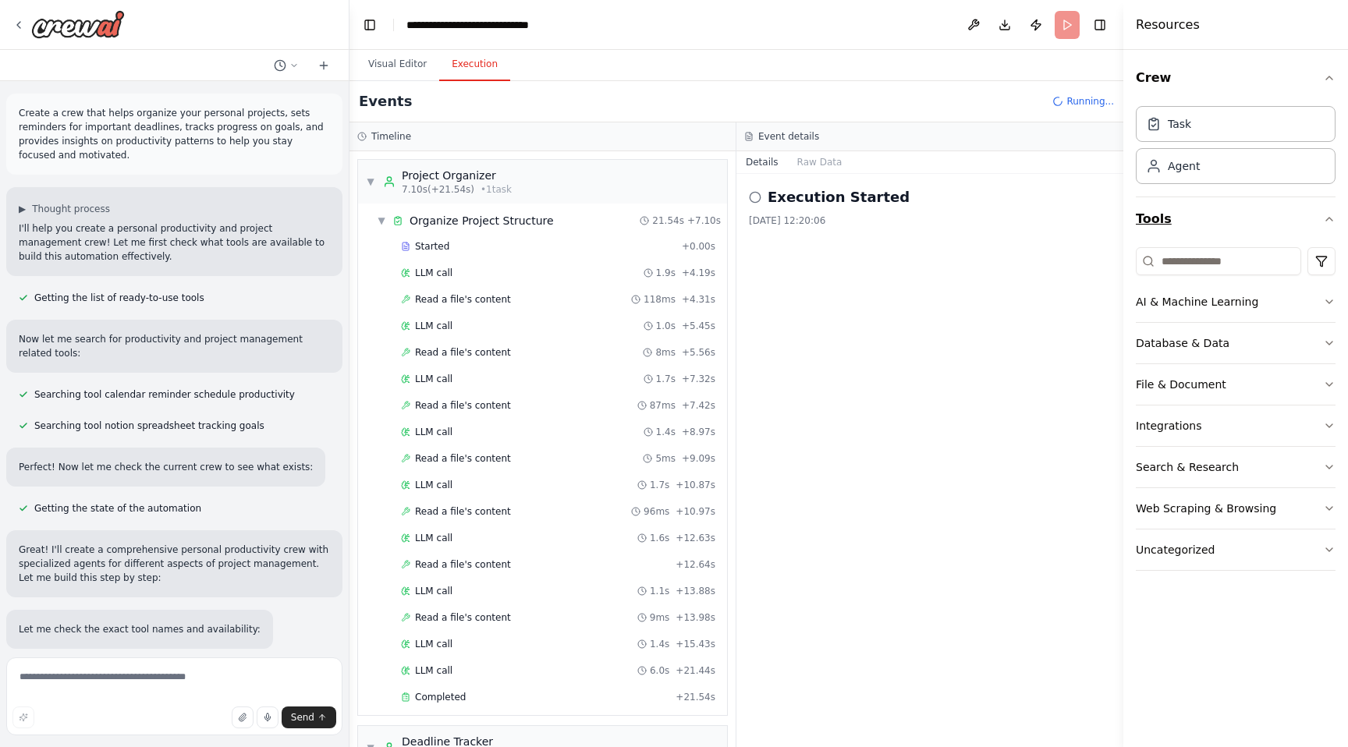
click at [1330, 221] on icon "button" at bounding box center [1329, 219] width 12 height 12
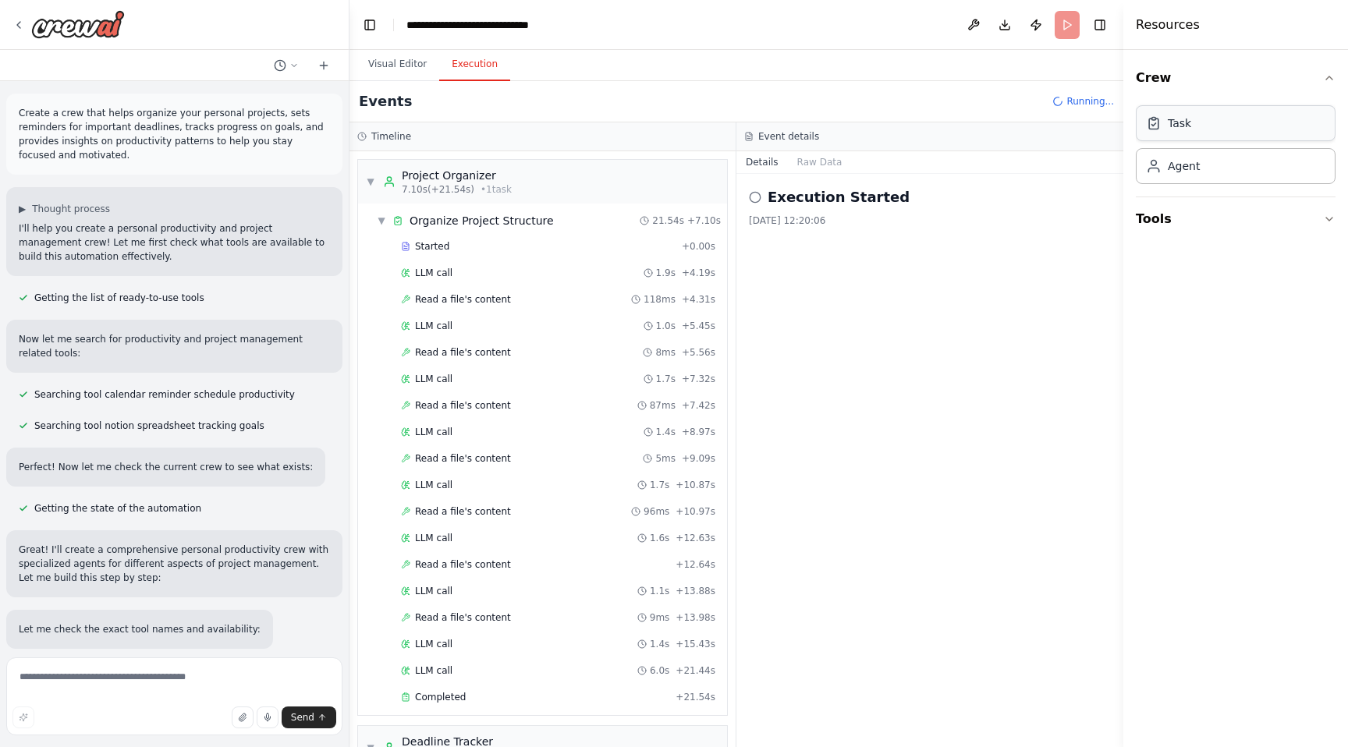
click at [1253, 120] on div "Task" at bounding box center [1236, 123] width 200 height 36
click at [1242, 171] on div "Agent" at bounding box center [1236, 165] width 200 height 36
click at [1249, 128] on div "Task" at bounding box center [1236, 123] width 200 height 36
click at [1333, 77] on icon "button" at bounding box center [1329, 78] width 12 height 12
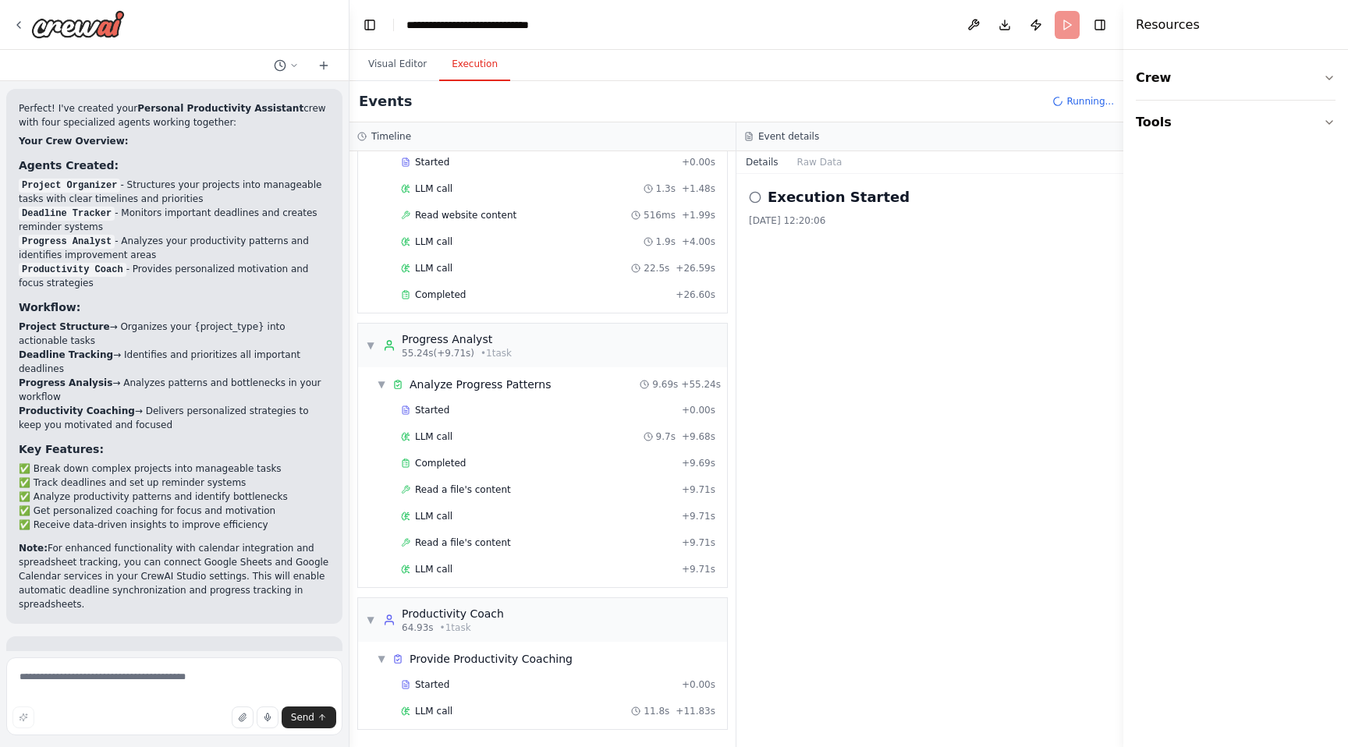
scroll to position [1296, 0]
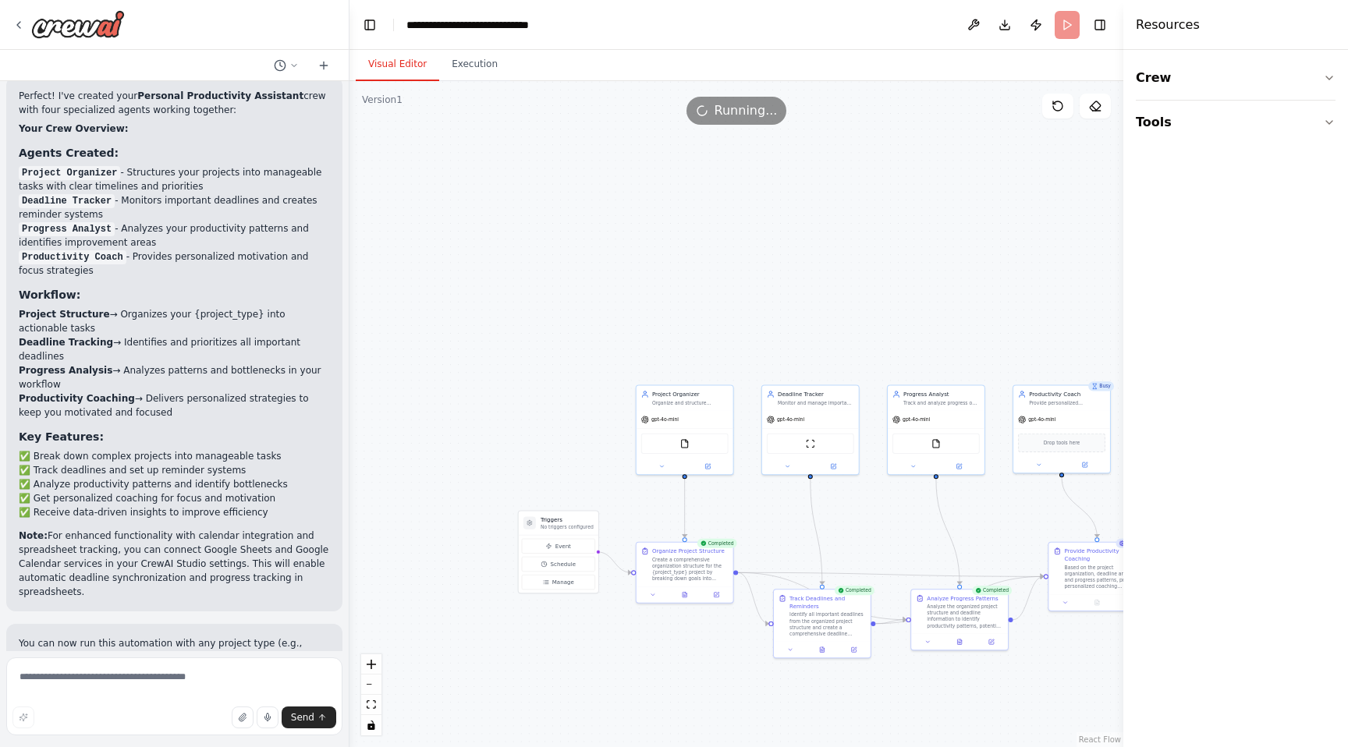
click at [385, 60] on button "Visual Editor" at bounding box center [397, 64] width 83 height 33
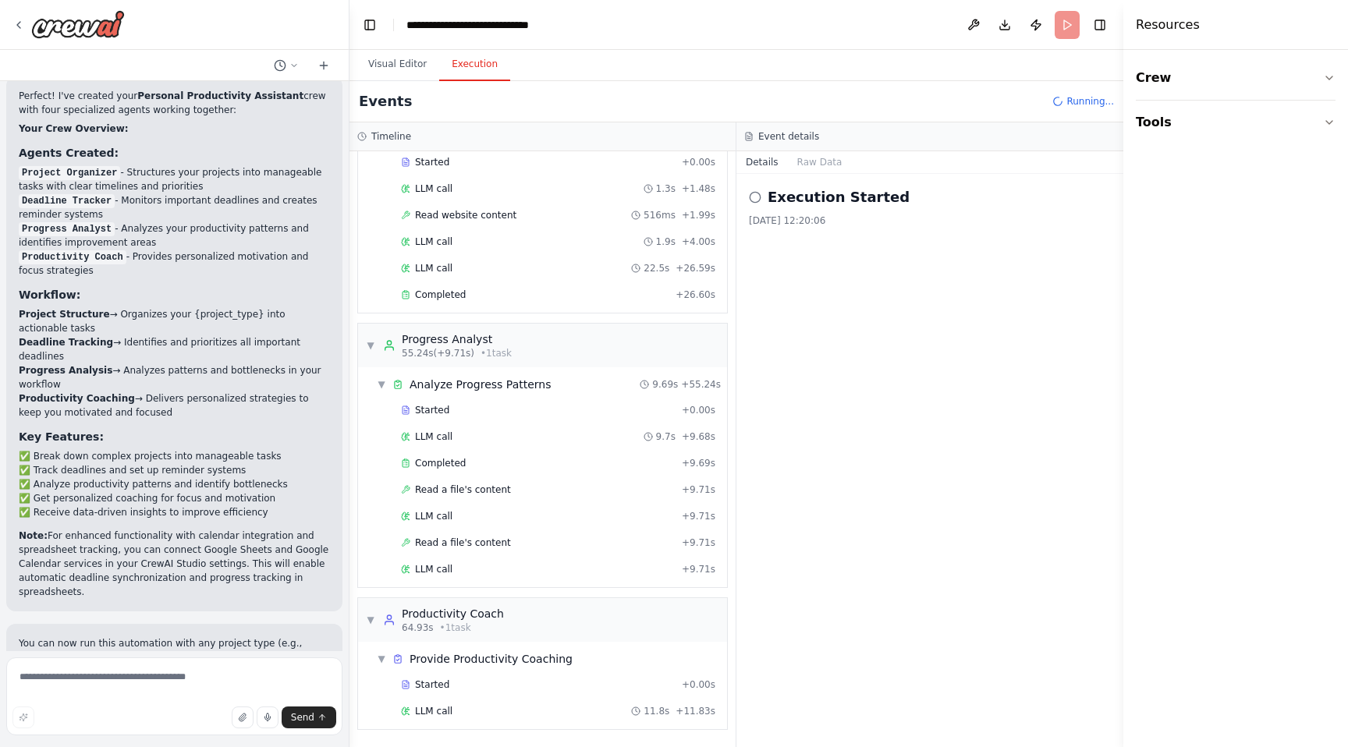
click at [477, 59] on button "Execution" at bounding box center [474, 64] width 71 height 33
click at [374, 28] on button "Toggle Left Sidebar" at bounding box center [370, 25] width 22 height 22
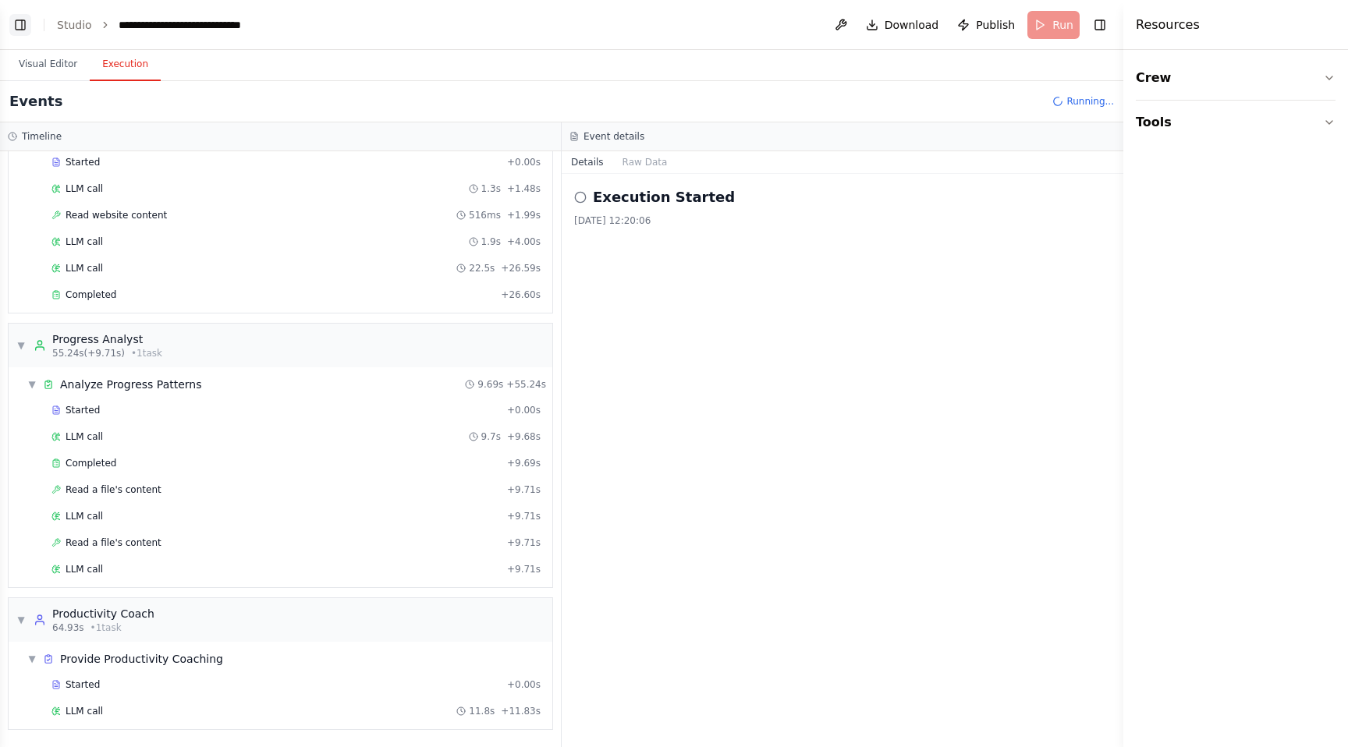
click at [18, 23] on button "Toggle Left Sidebar" at bounding box center [20, 25] width 22 height 22
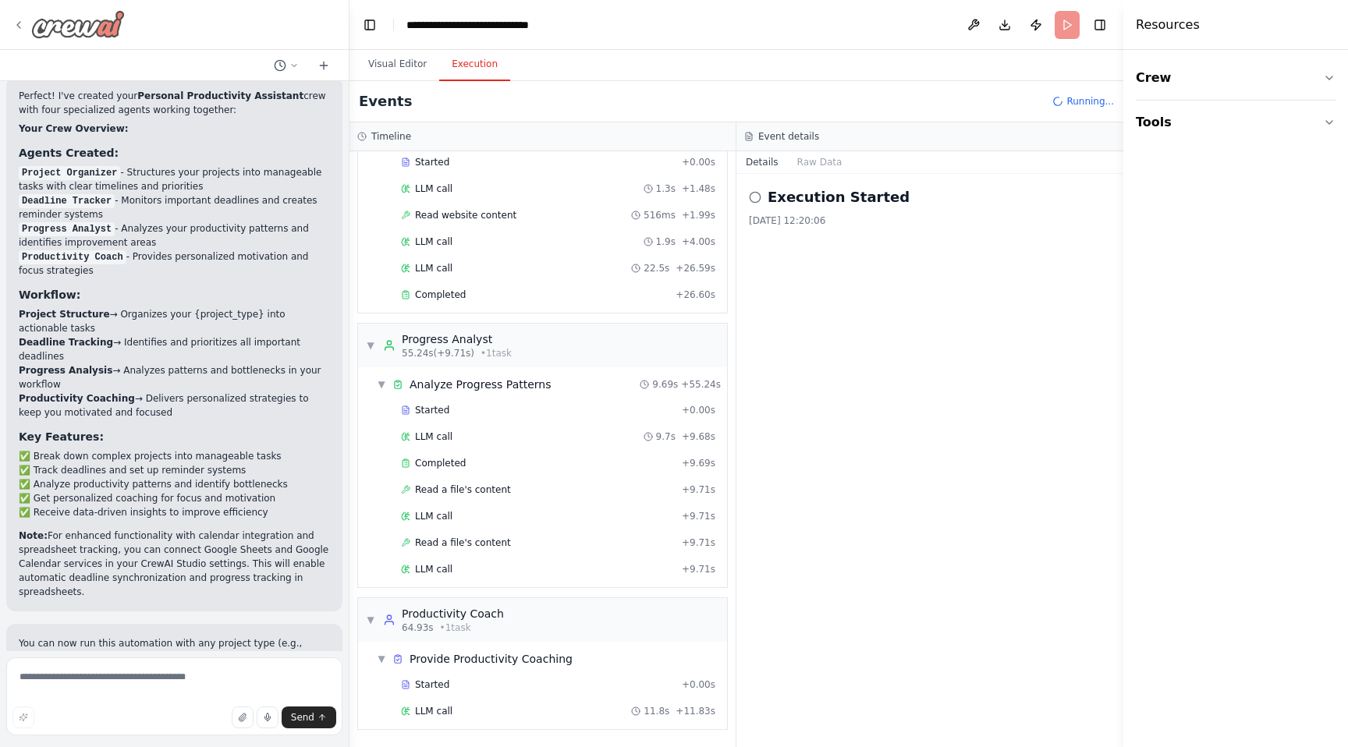
click at [62, 32] on img at bounding box center [78, 24] width 94 height 28
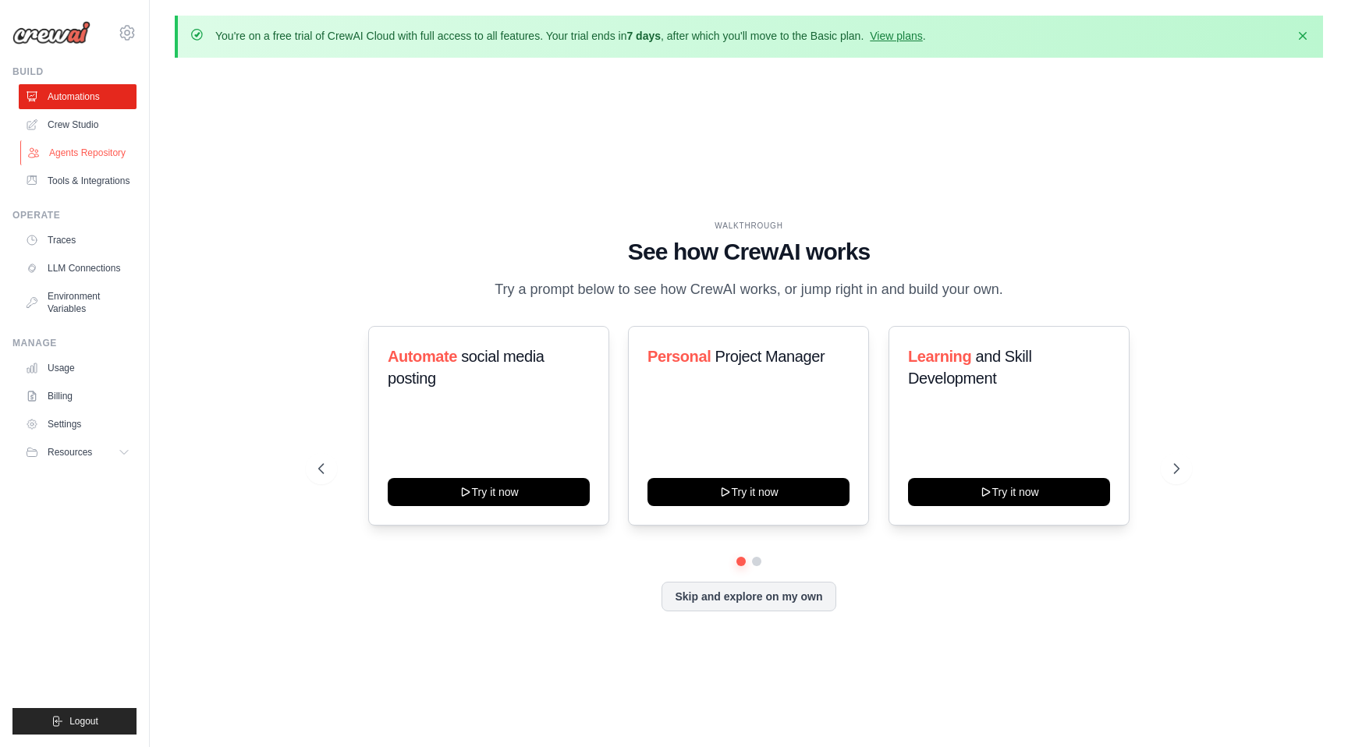
click at [90, 154] on link "Agents Repository" at bounding box center [79, 152] width 118 height 25
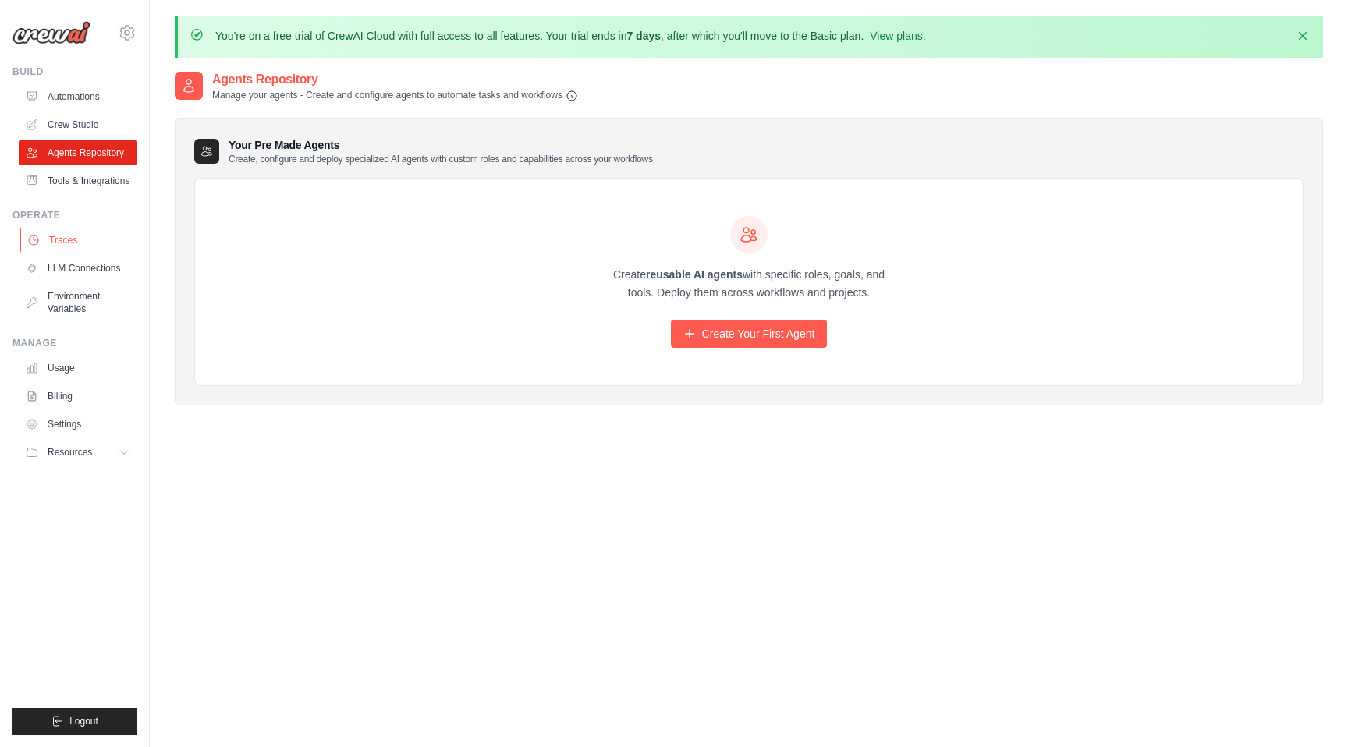
click at [62, 239] on link "Traces" at bounding box center [79, 240] width 118 height 25
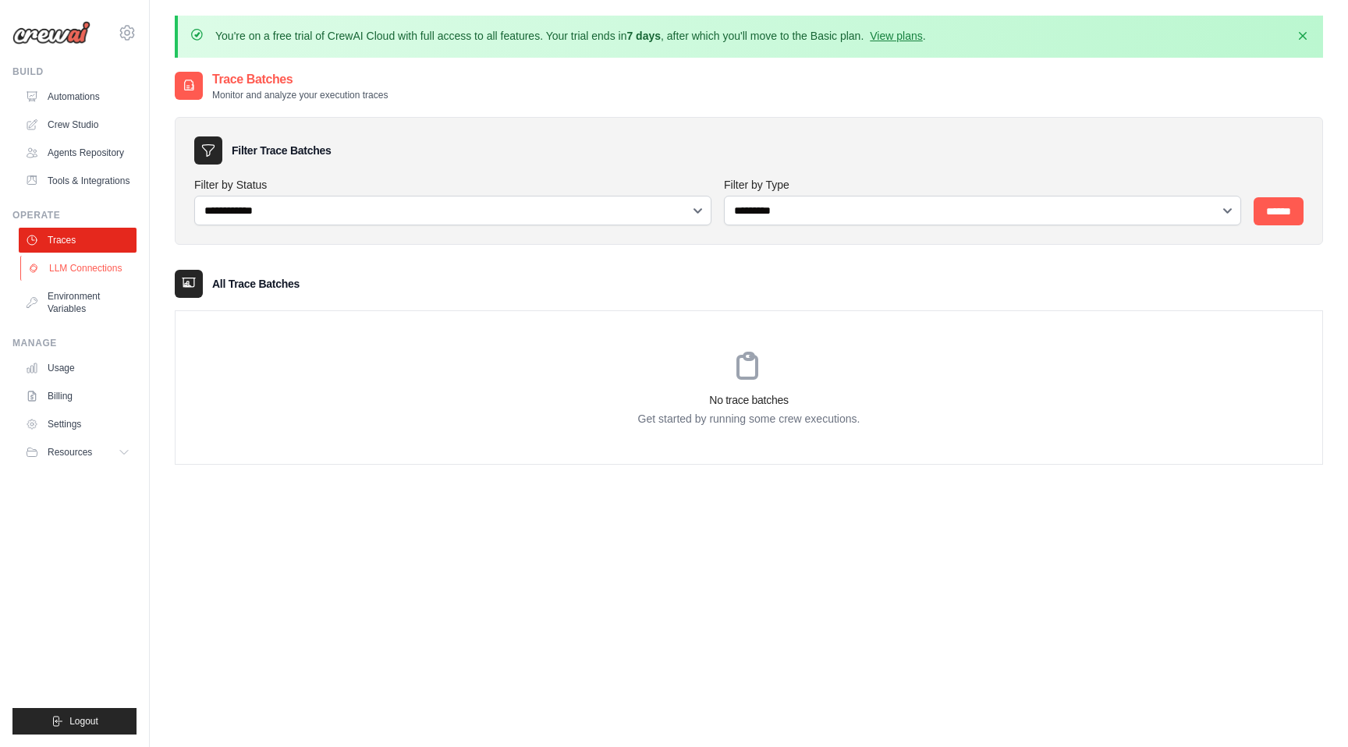
click at [64, 268] on link "LLM Connections" at bounding box center [79, 268] width 118 height 25
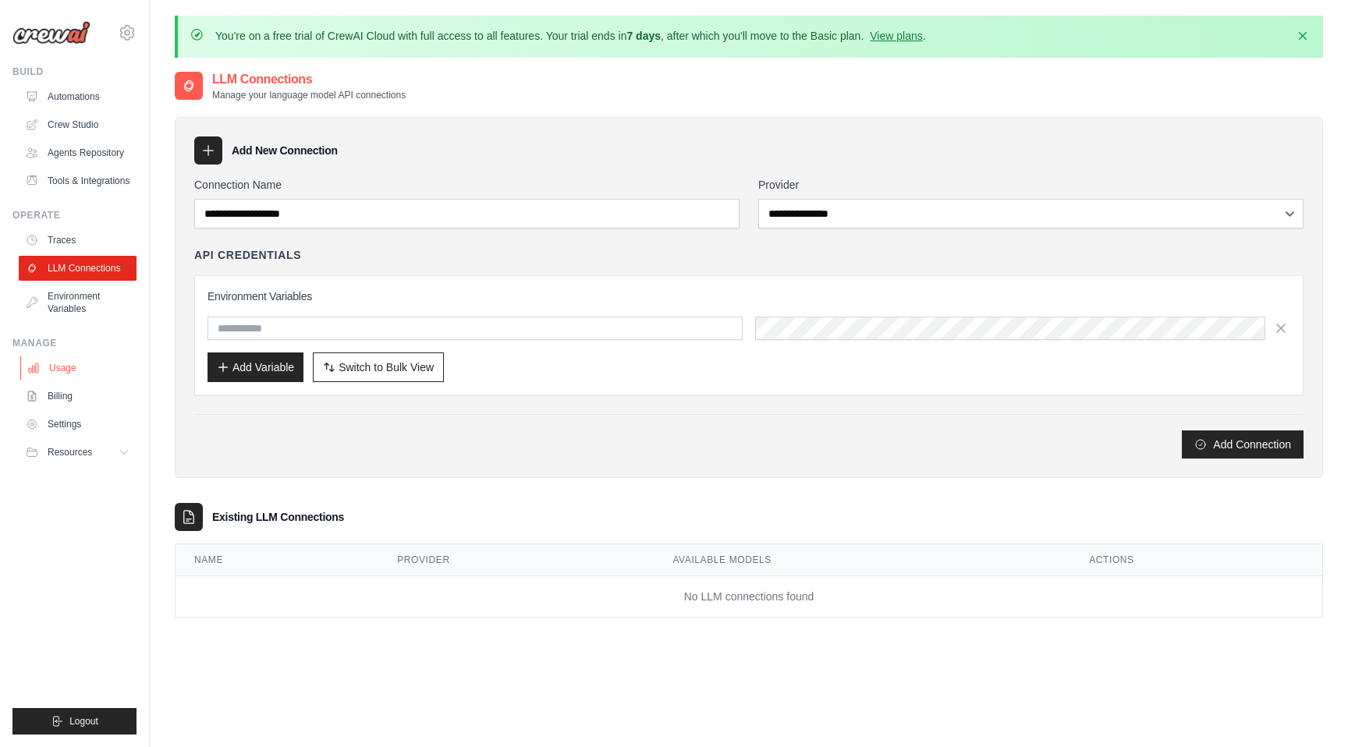
click at [66, 372] on link "Usage" at bounding box center [79, 368] width 118 height 25
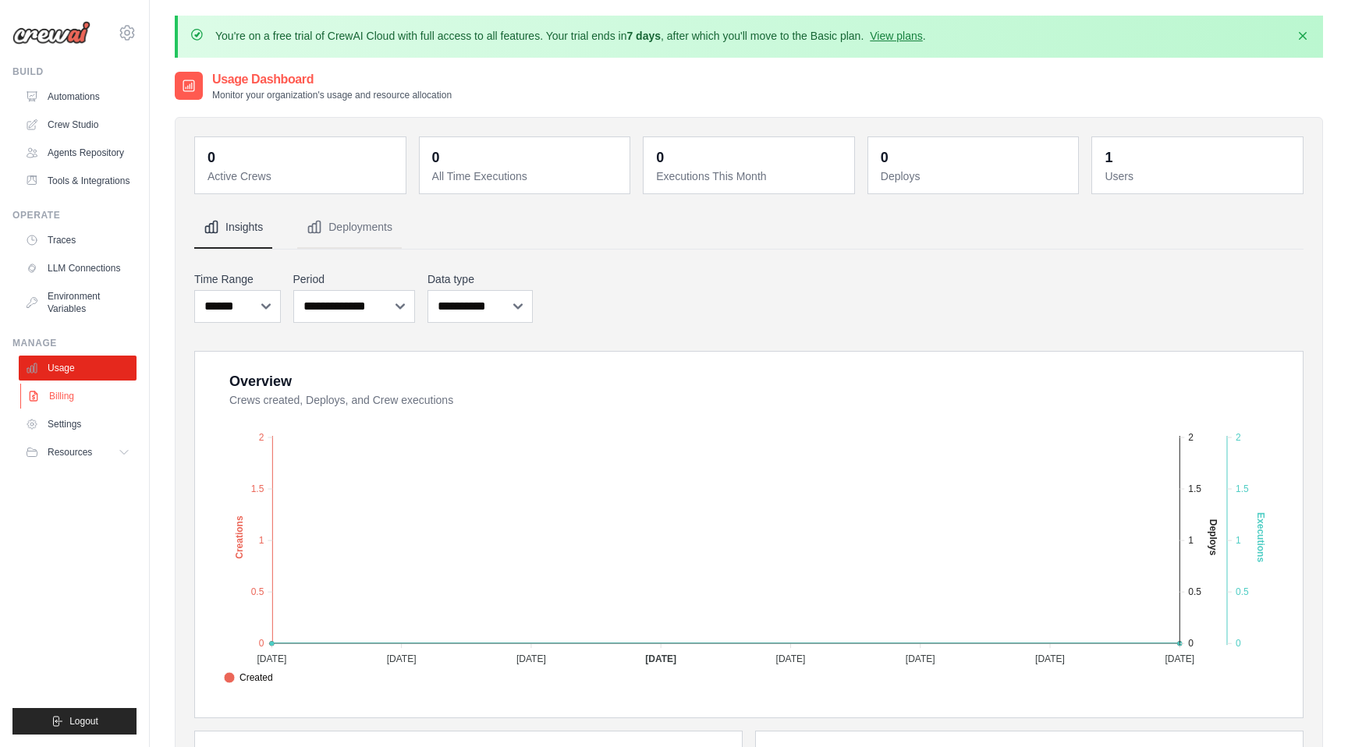
click at [57, 393] on link "Billing" at bounding box center [79, 396] width 118 height 25
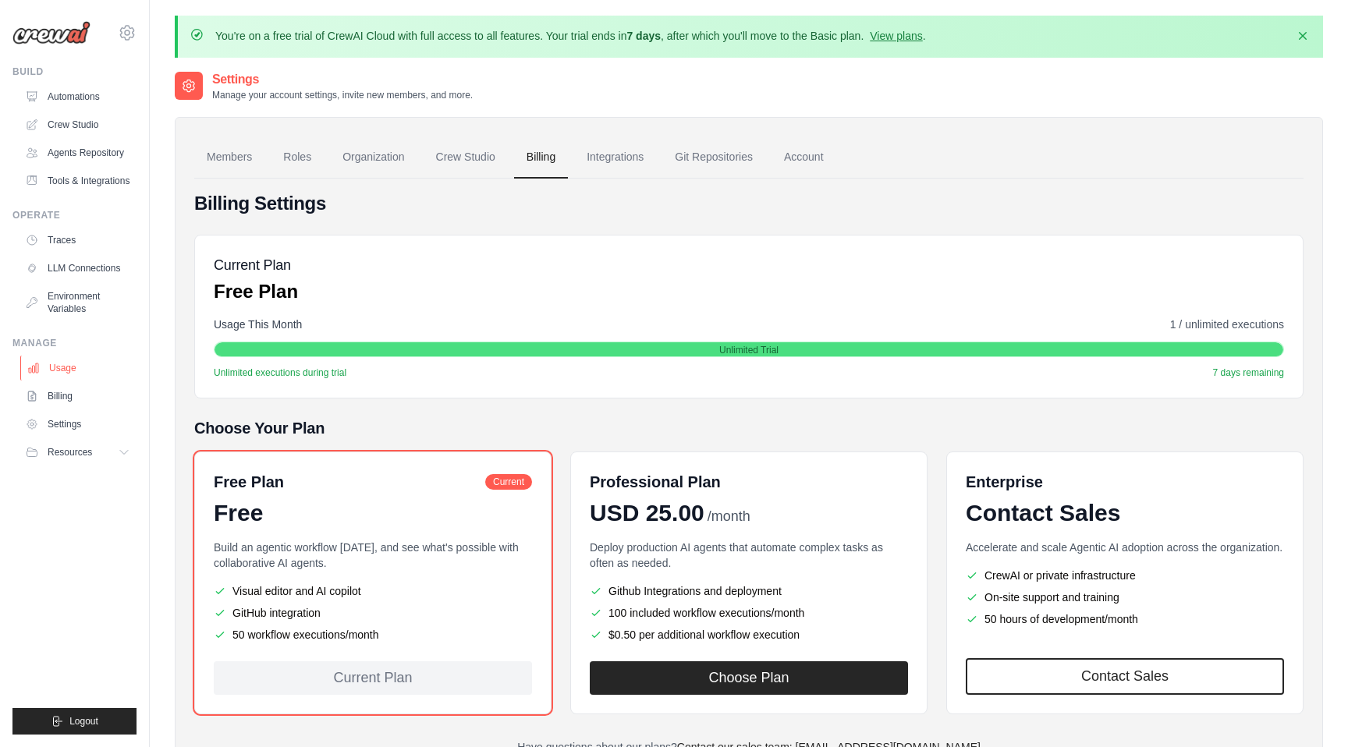
click at [64, 365] on link "Usage" at bounding box center [79, 368] width 118 height 25
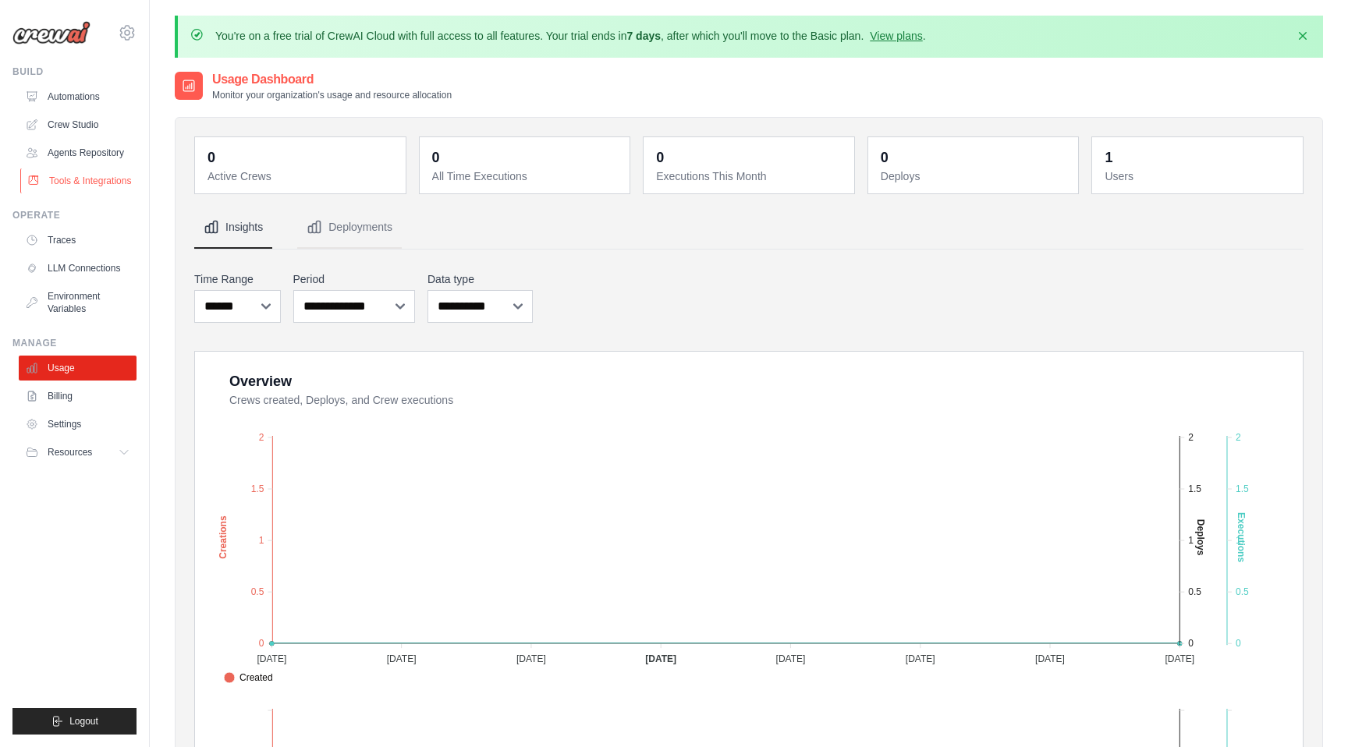
click at [87, 176] on link "Tools & Integrations" at bounding box center [79, 180] width 118 height 25
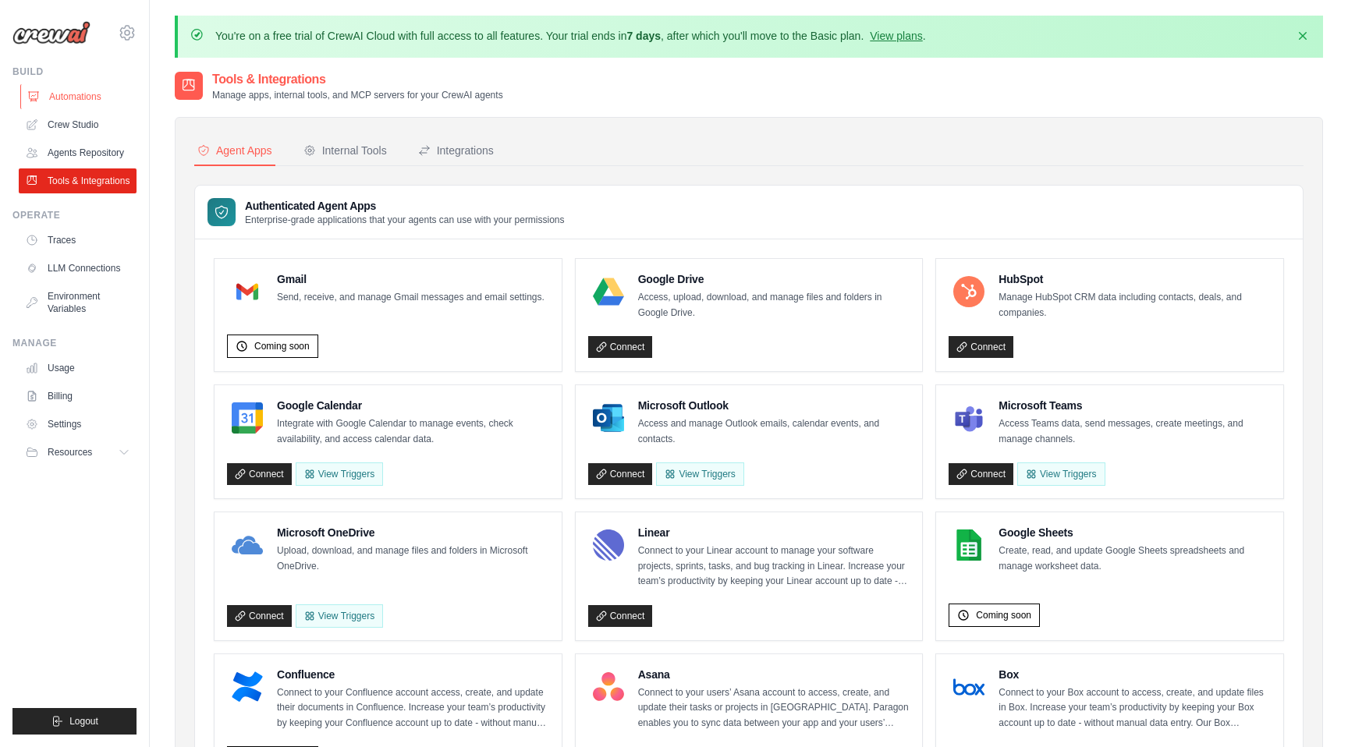
click at [76, 95] on link "Automations" at bounding box center [79, 96] width 118 height 25
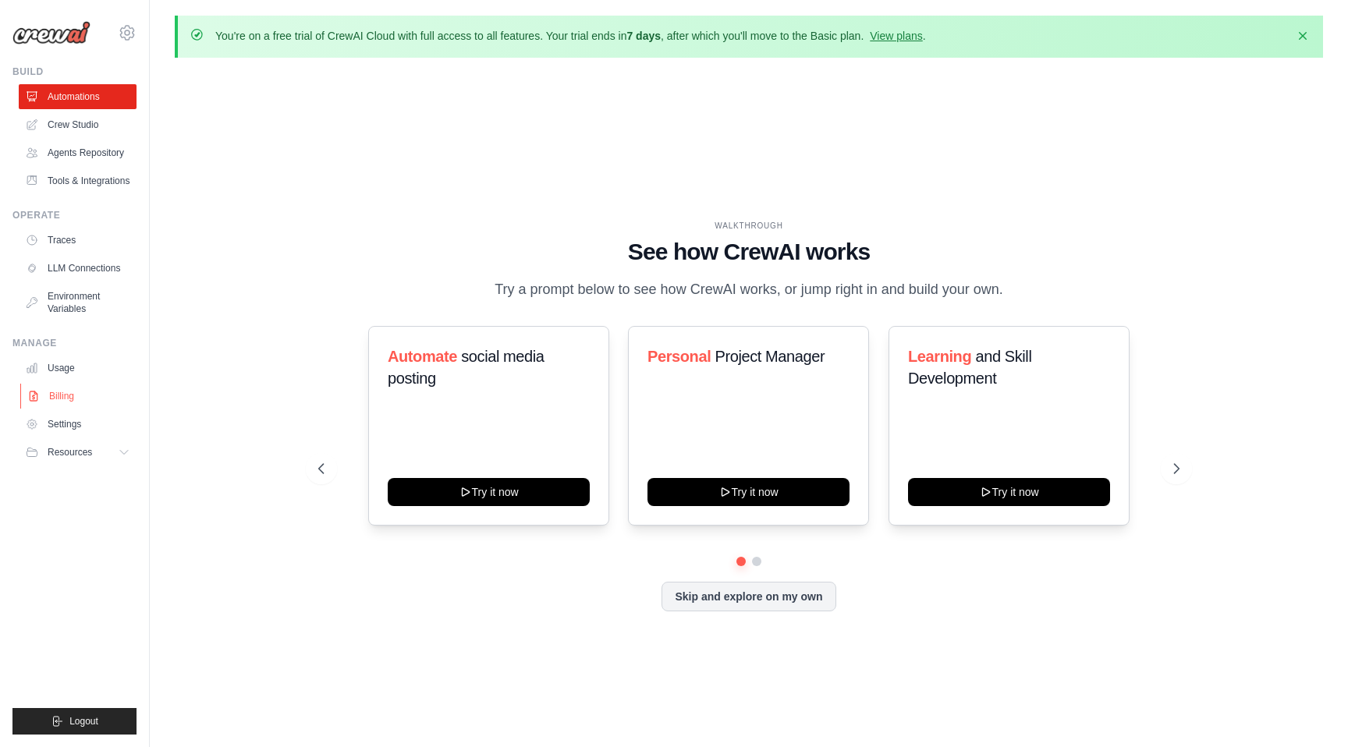
click at [64, 403] on link "Billing" at bounding box center [79, 396] width 118 height 25
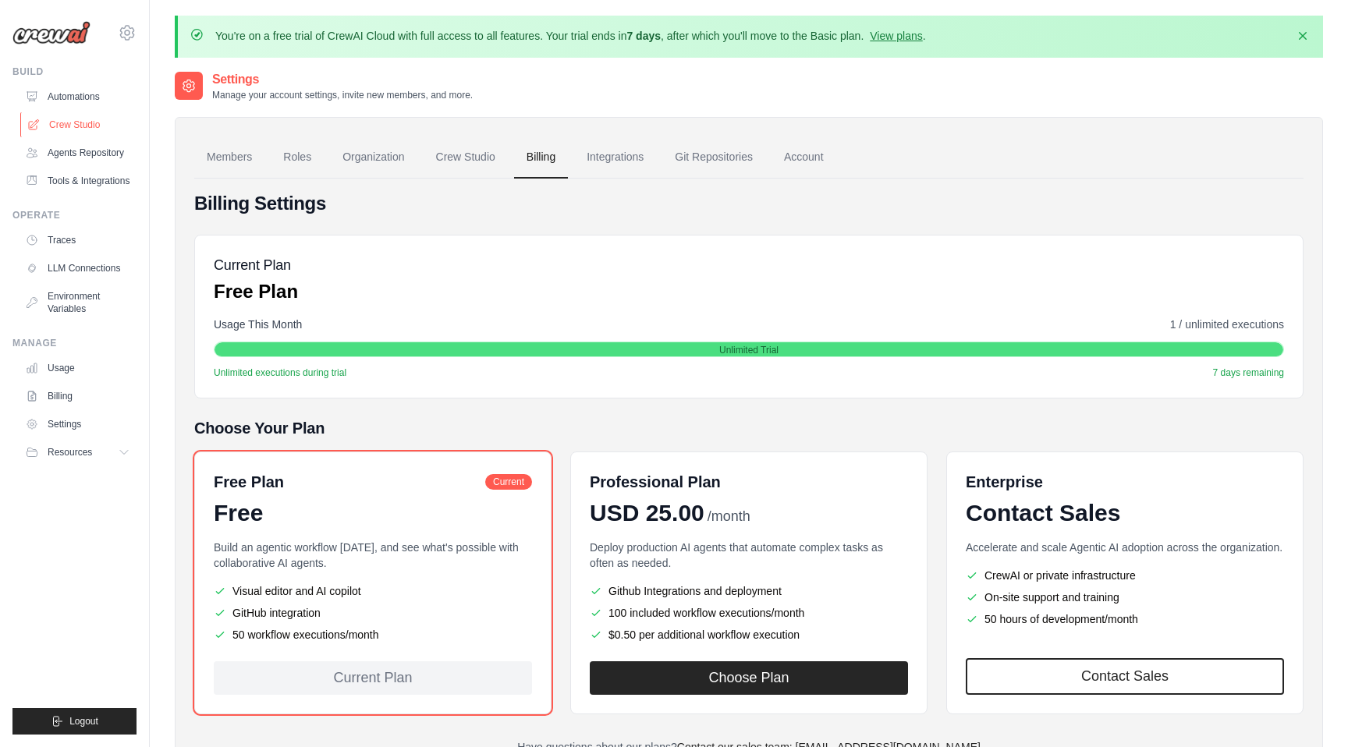
click at [82, 122] on link "Crew Studio" at bounding box center [79, 124] width 118 height 25
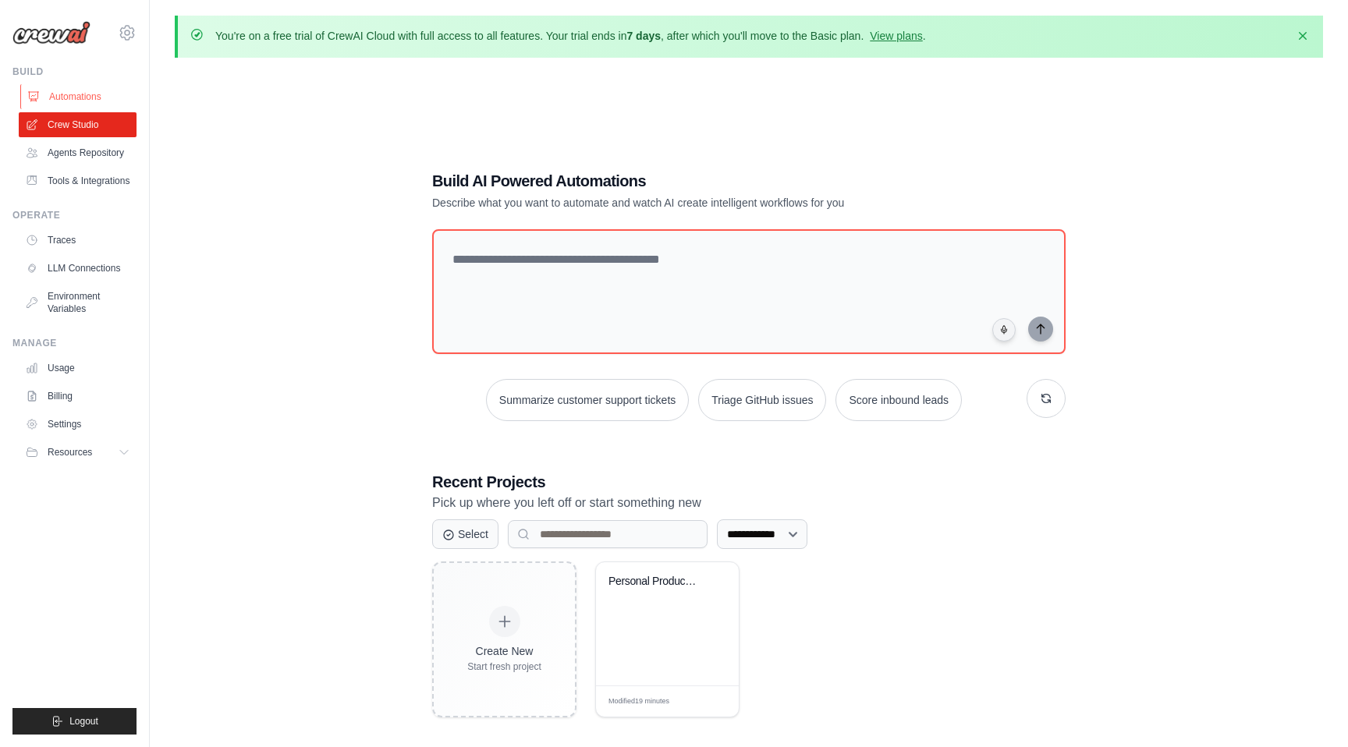
click at [70, 90] on link "Automations" at bounding box center [79, 96] width 118 height 25
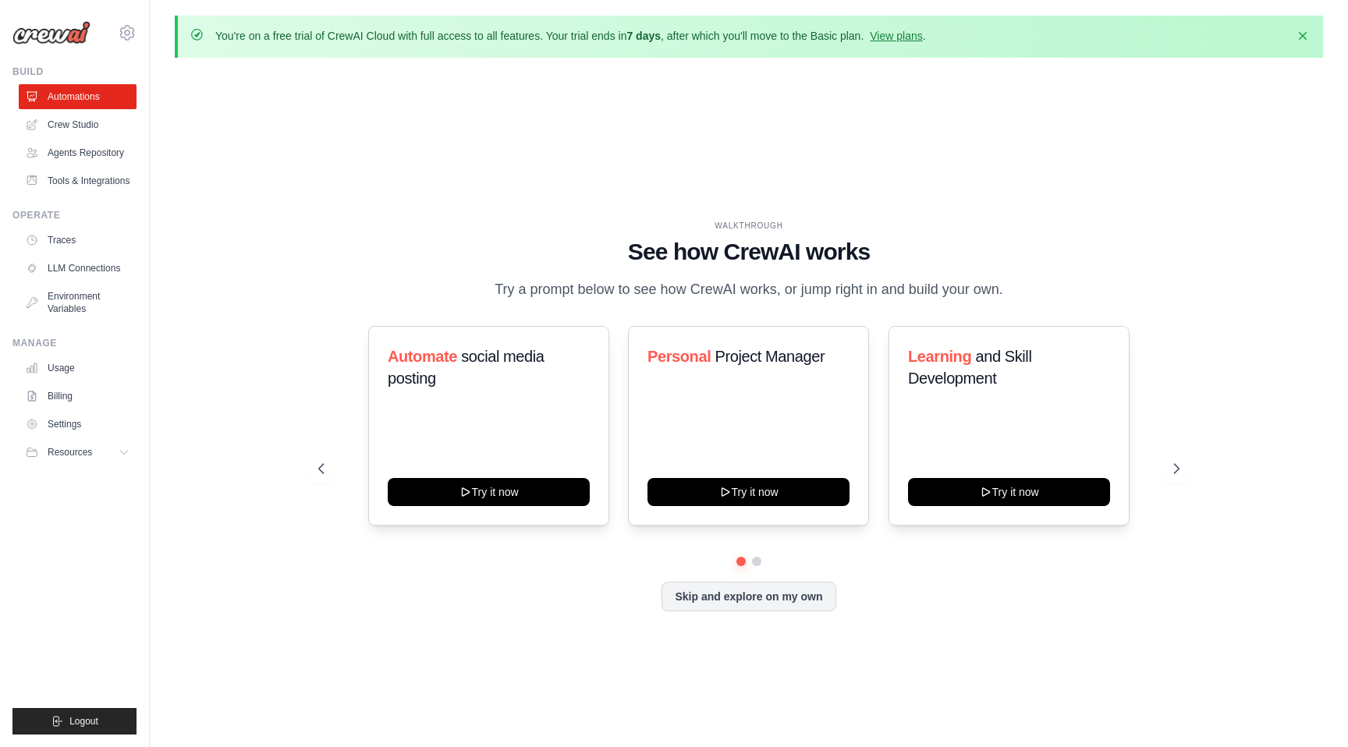
scroll to position [1, 0]
